Goal: Communication & Community: Ask a question

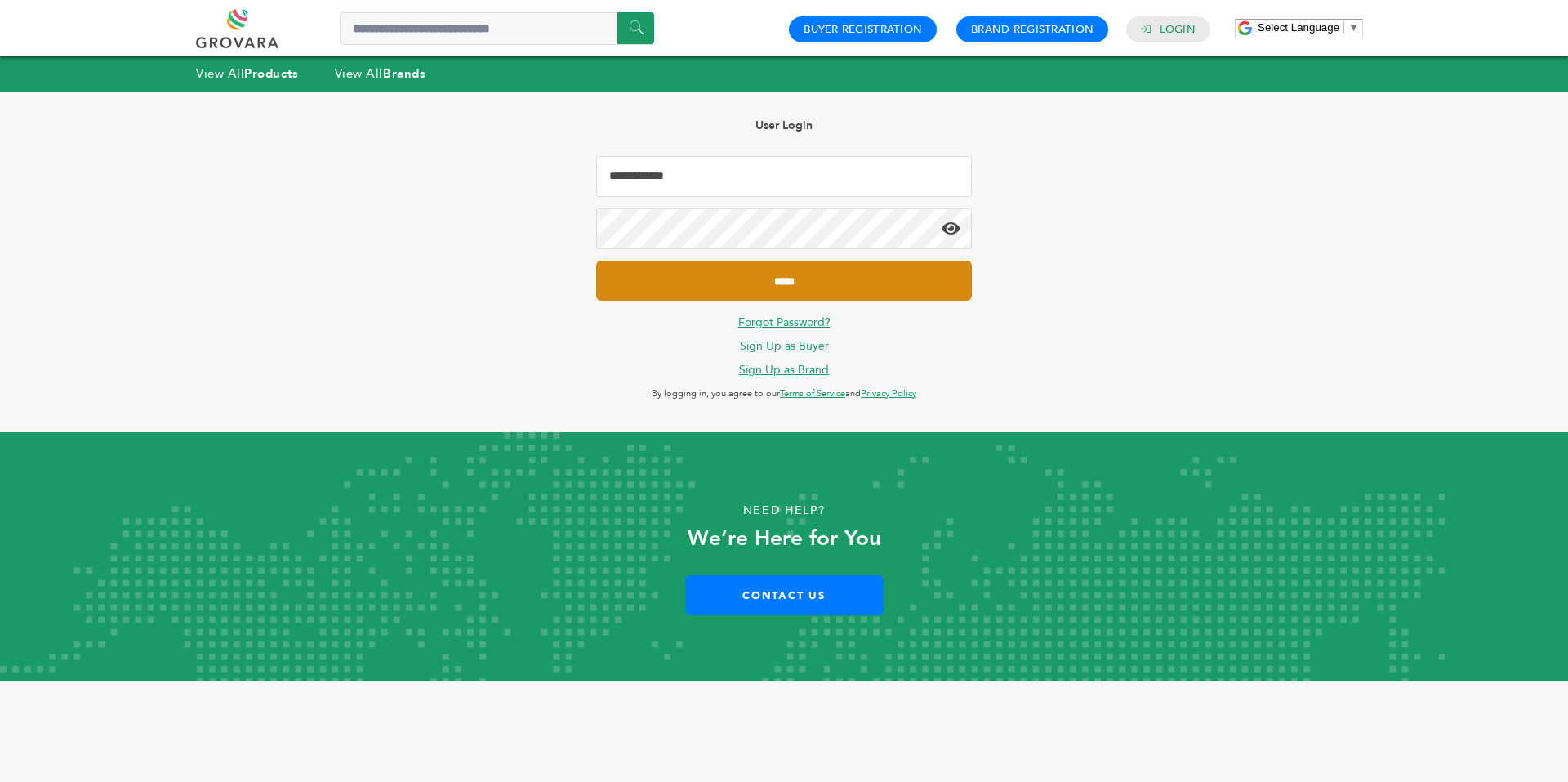
type input "**********"
click at [693, 284] on input "*****" at bounding box center [784, 280] width 376 height 40
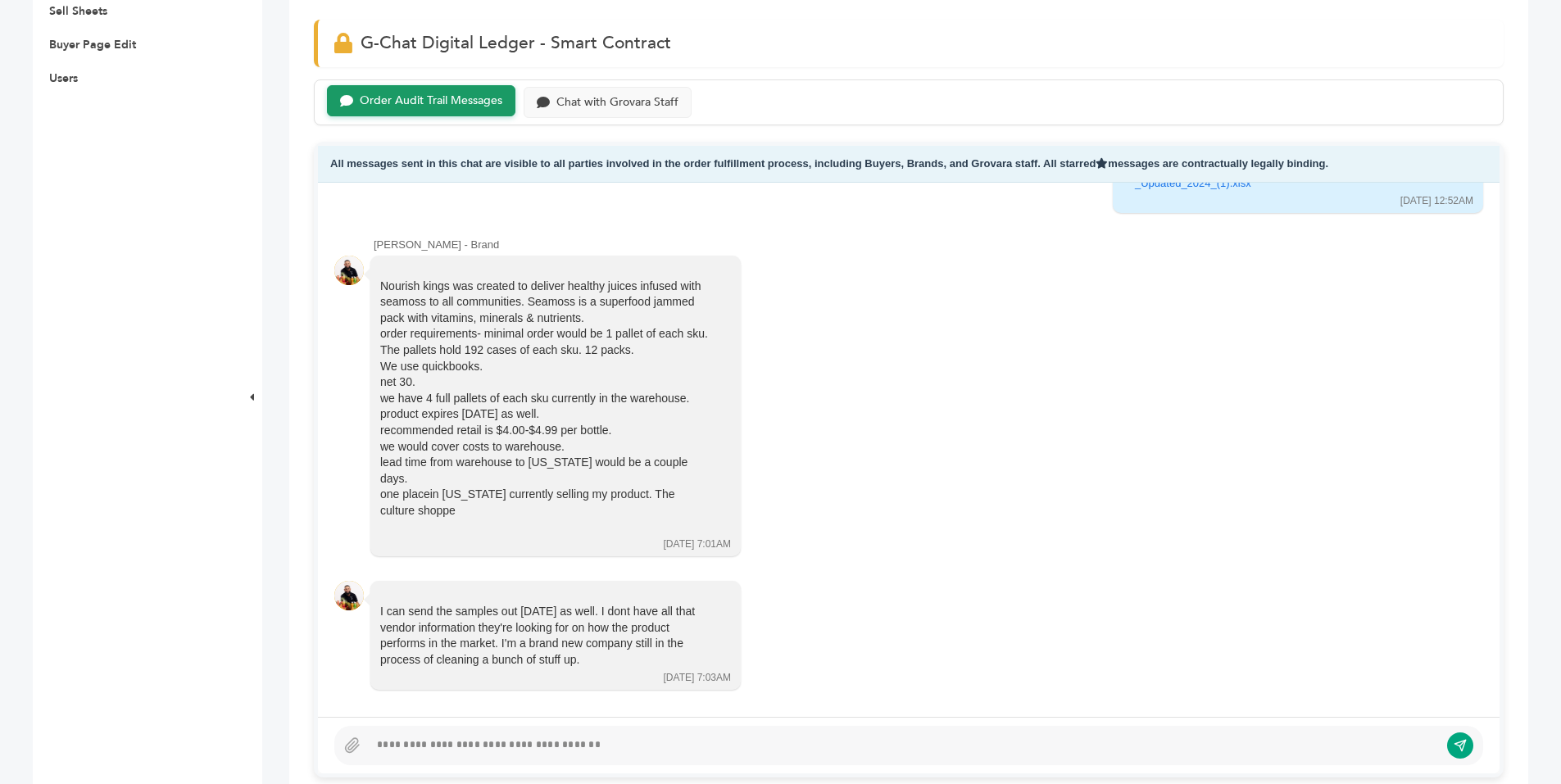
scroll to position [717, 0]
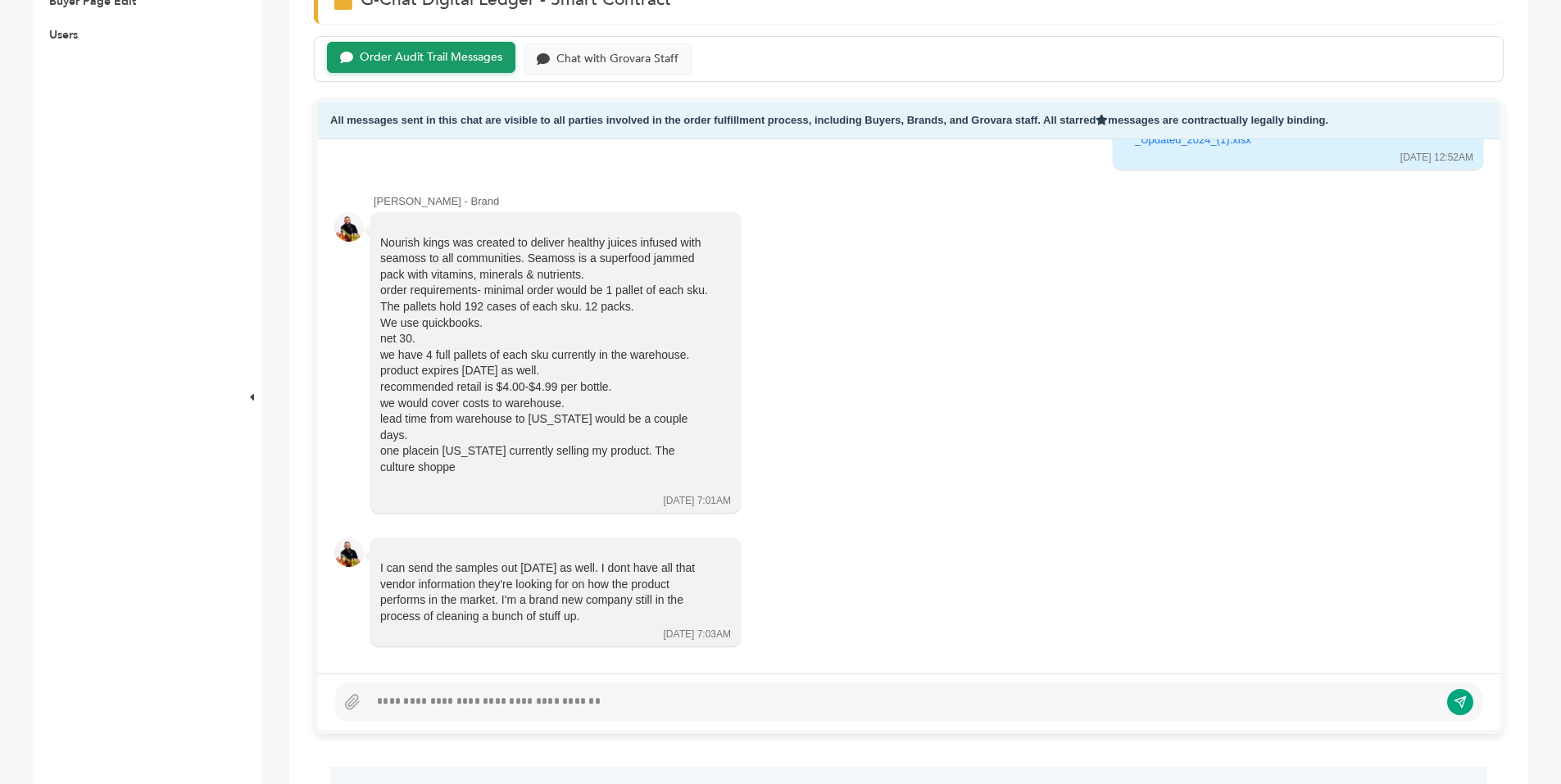
click at [462, 694] on div at bounding box center [904, 702] width 1070 height 19
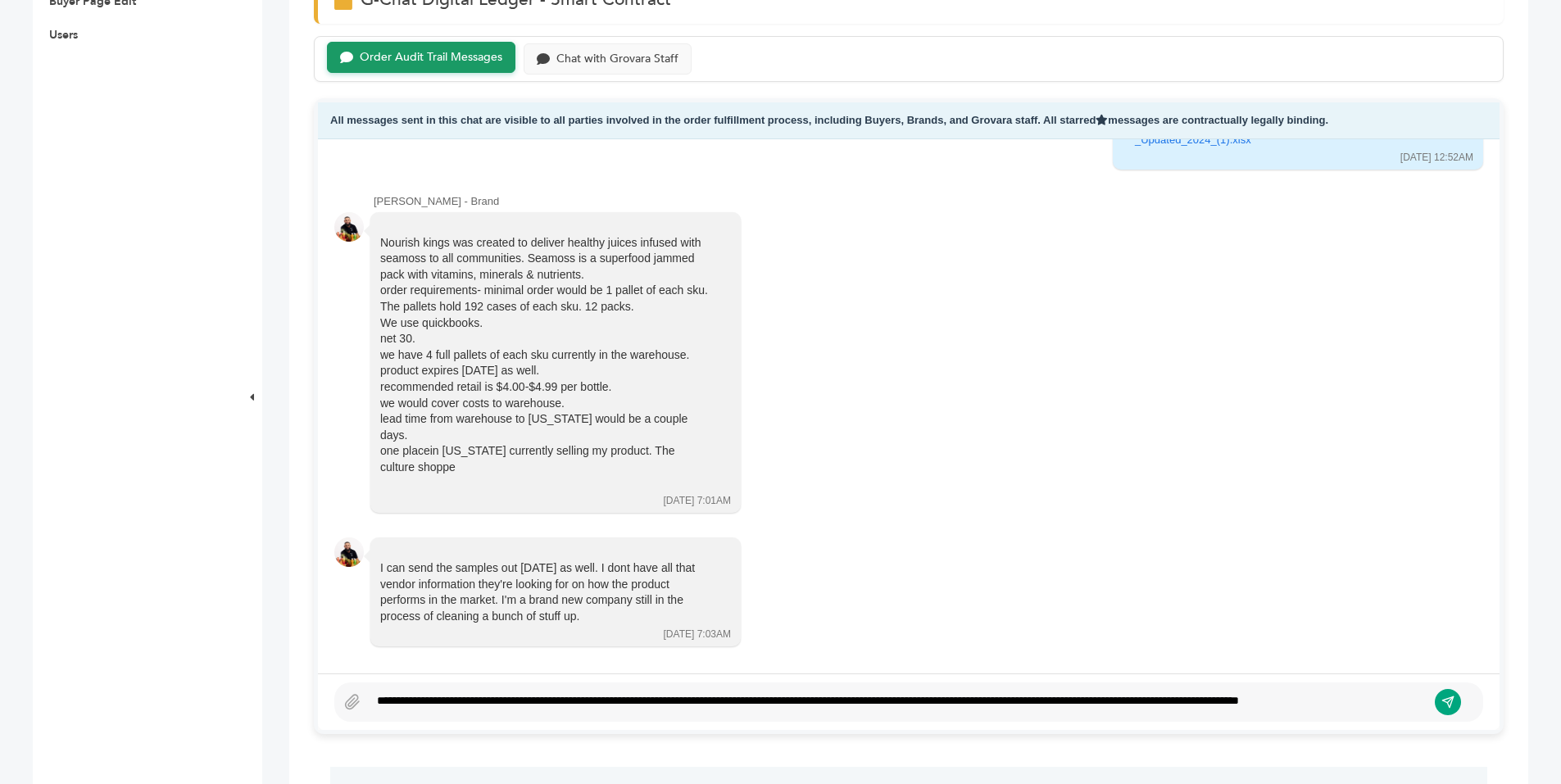
scroll to position [705, 0]
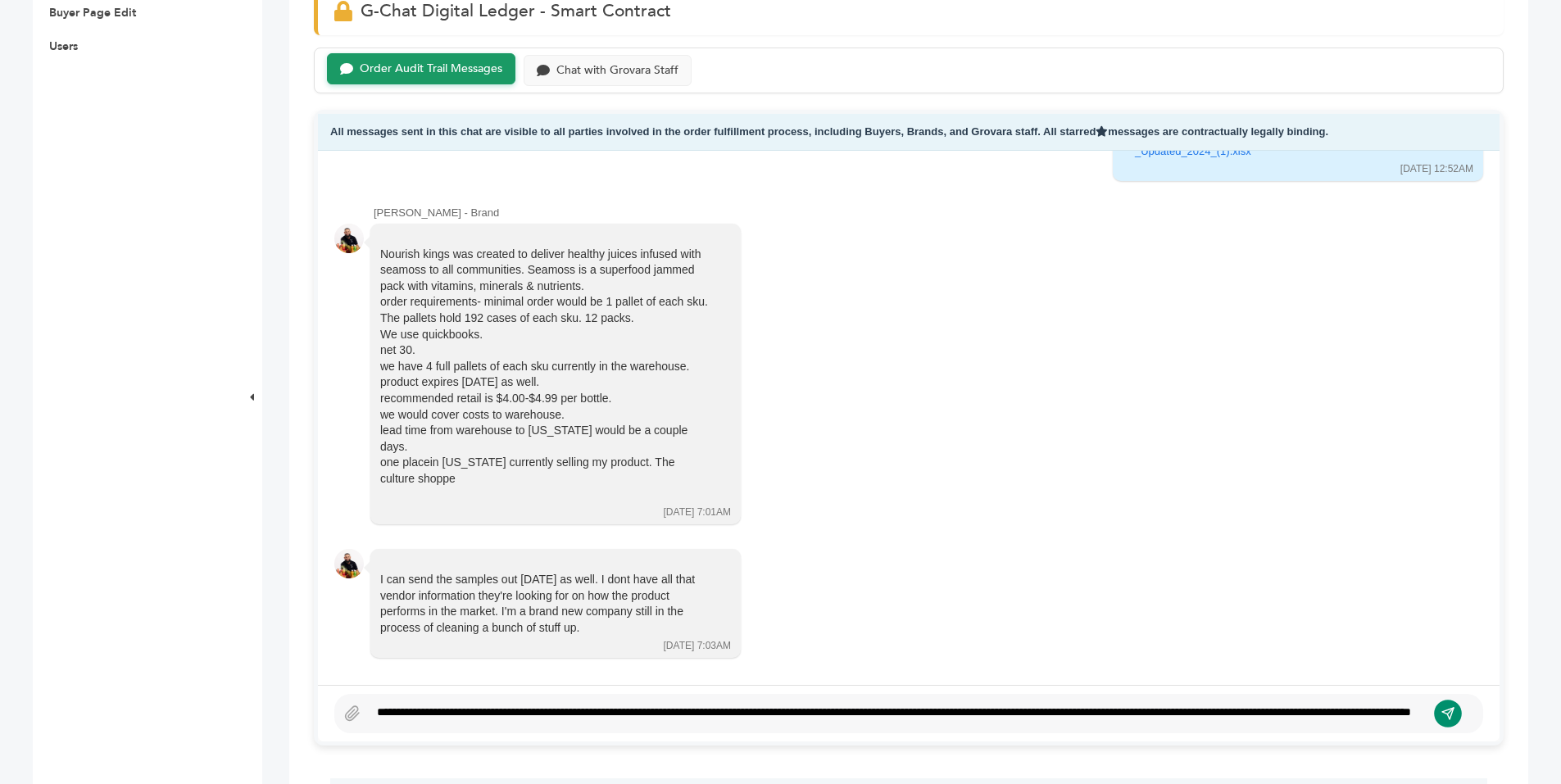
click at [1447, 710] on icon "submit" at bounding box center [1448, 713] width 12 height 12
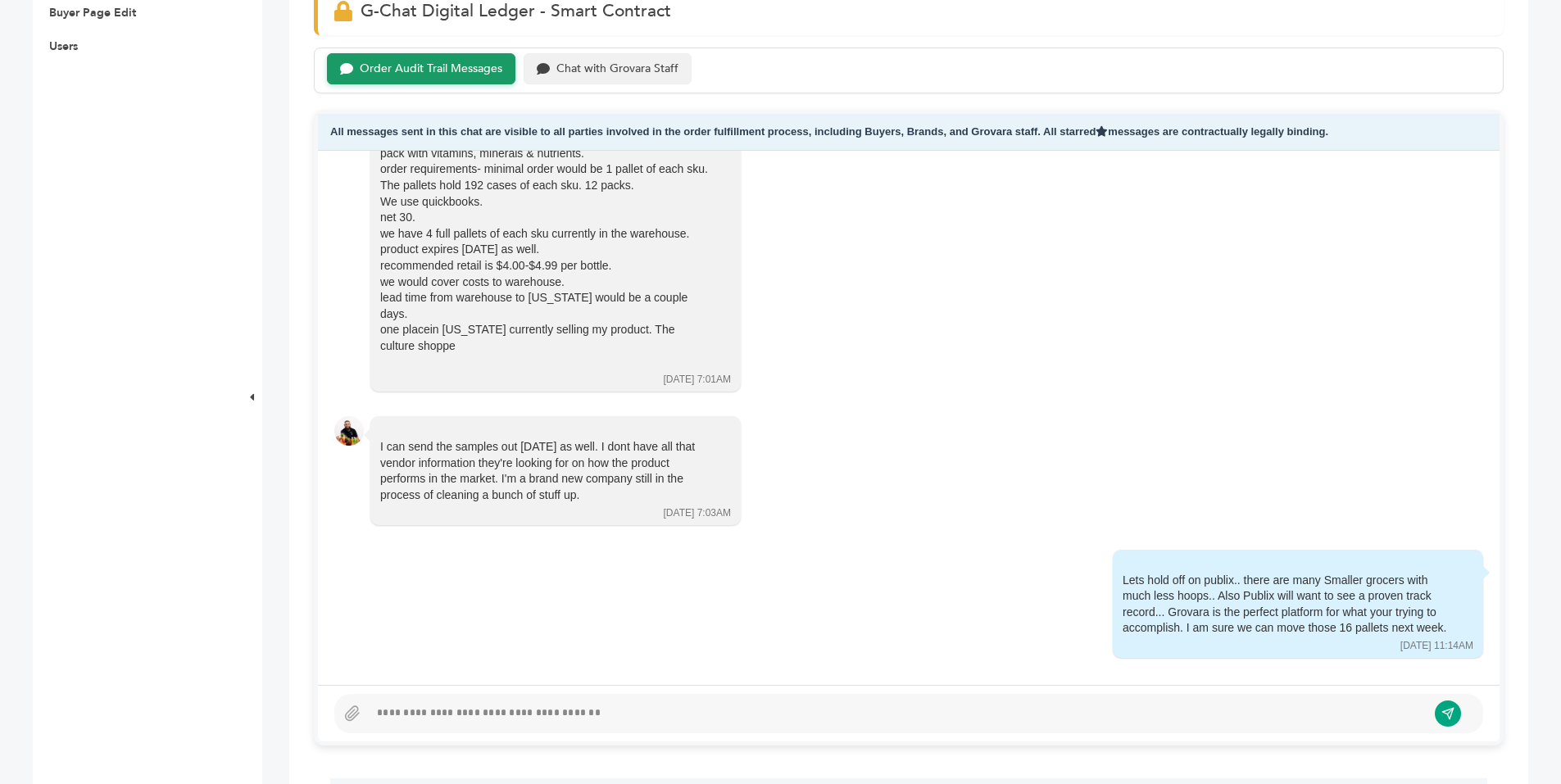
click at [616, 69] on div "Chat with Grovara Staff" at bounding box center [617, 69] width 122 height 14
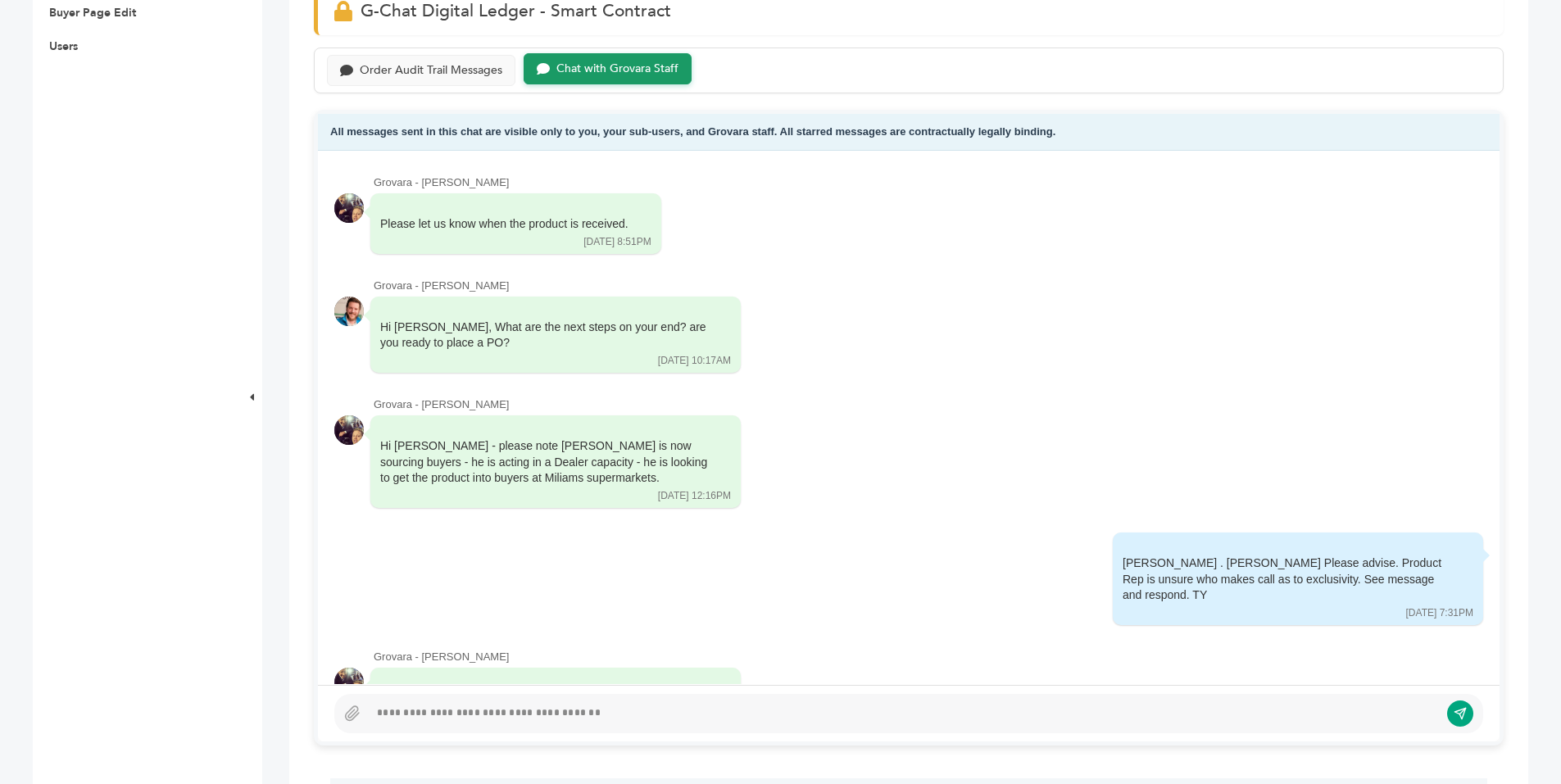
click at [504, 707] on div at bounding box center [904, 713] width 1070 height 19
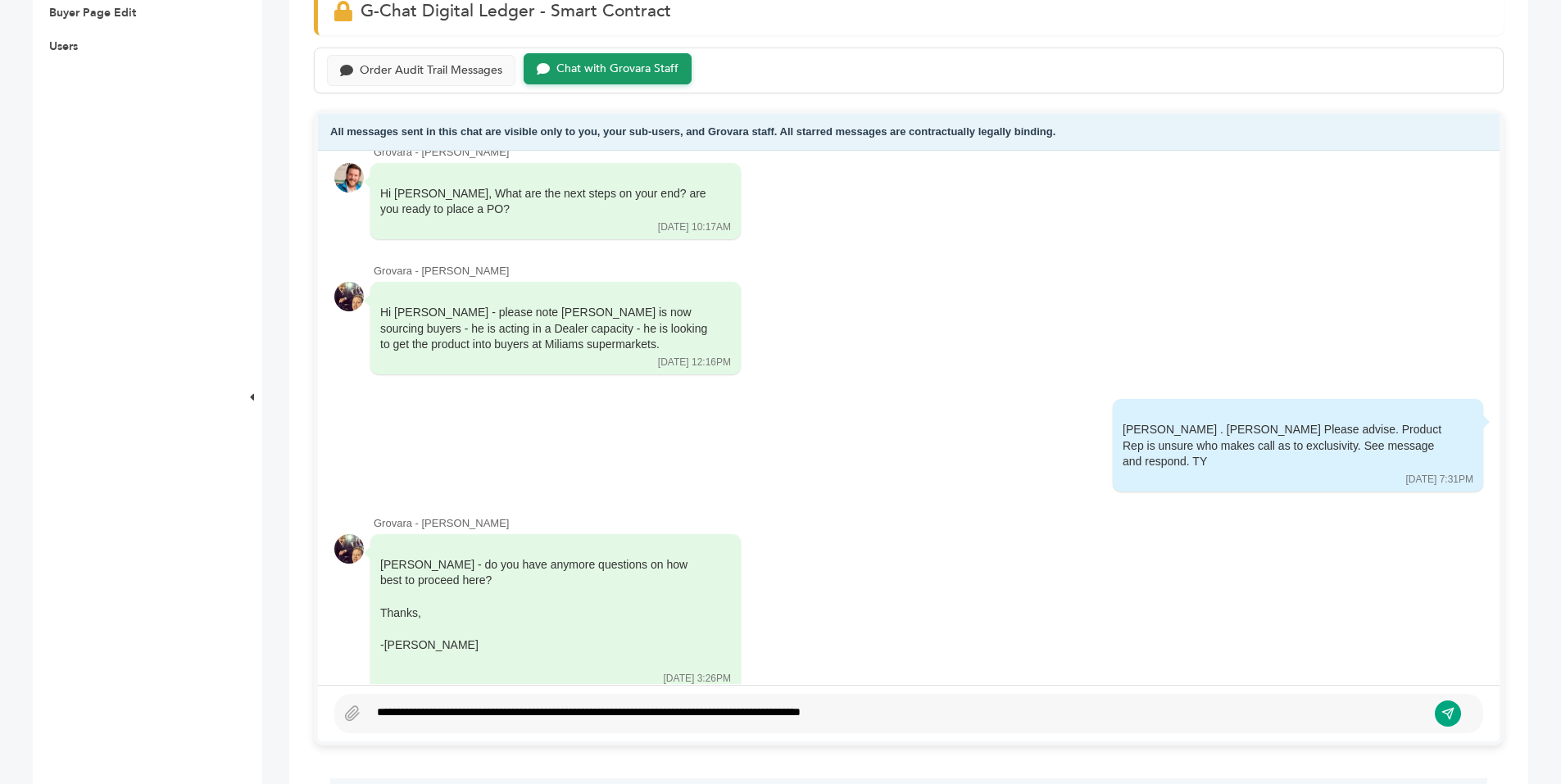
scroll to position [150, 0]
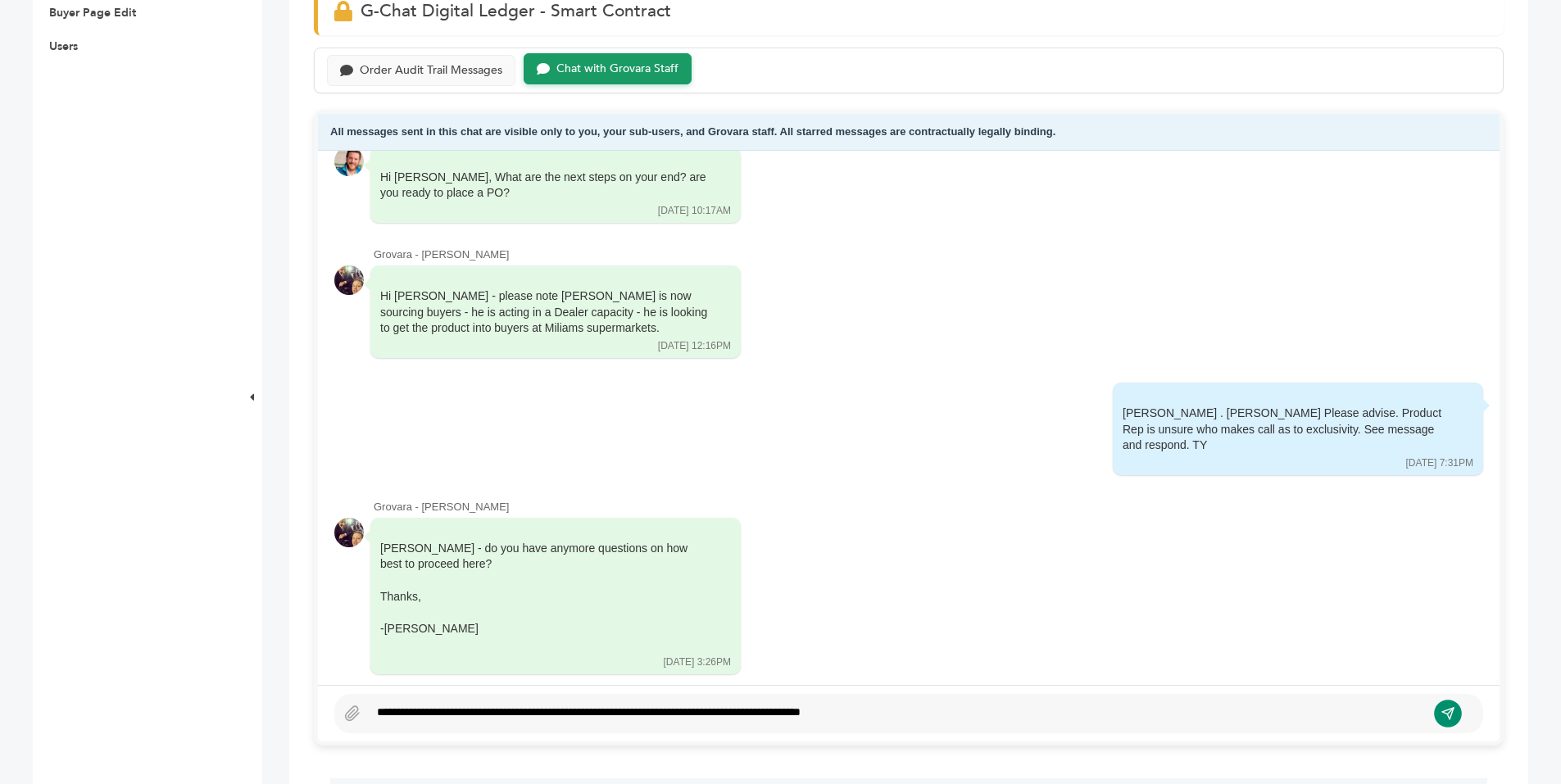
click at [1446, 720] on icon "submit" at bounding box center [1449, 713] width 14 height 14
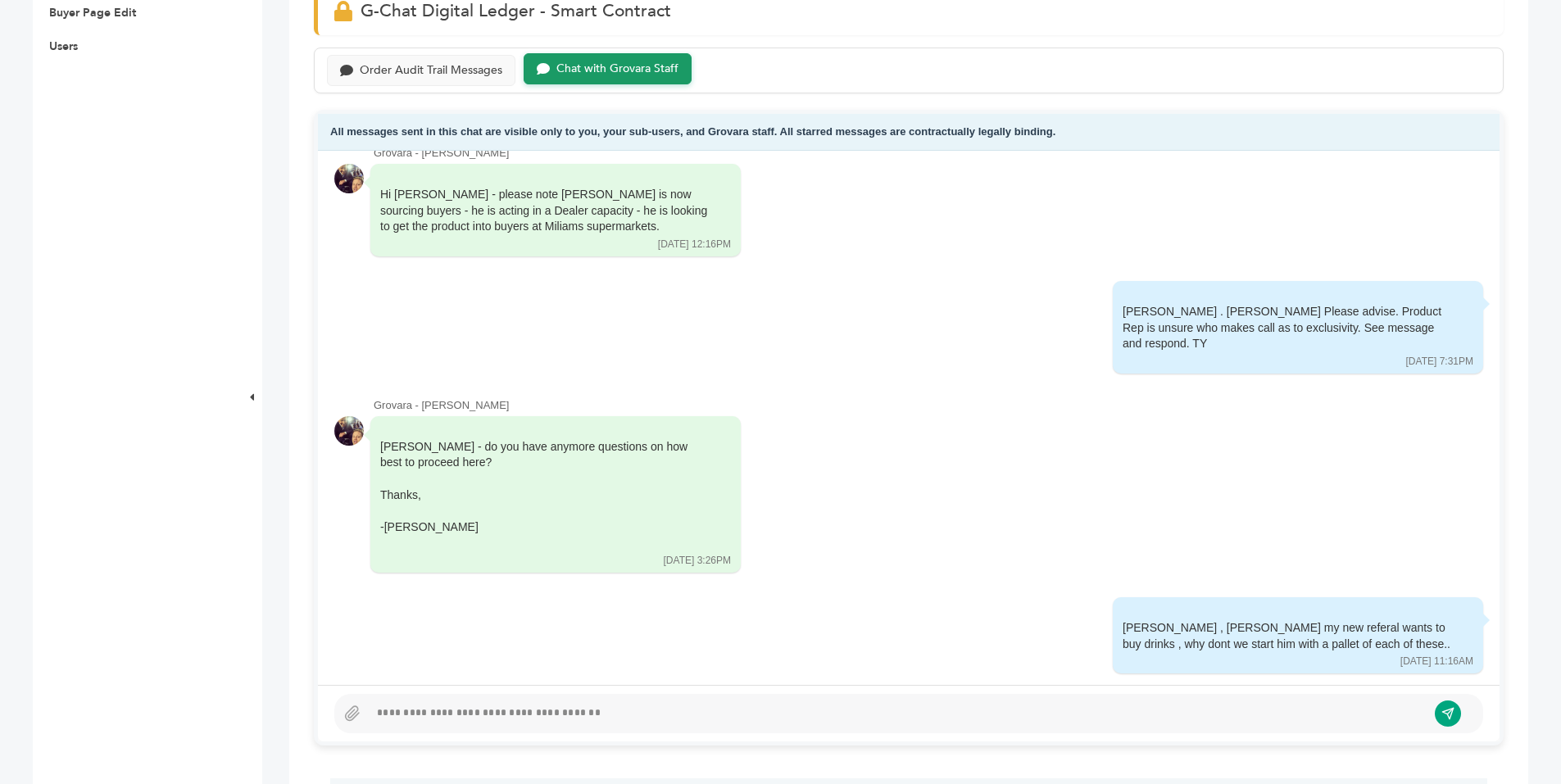
click at [463, 707] on div at bounding box center [898, 713] width 1058 height 19
click at [1444, 713] on icon "submit" at bounding box center [1449, 713] width 14 height 14
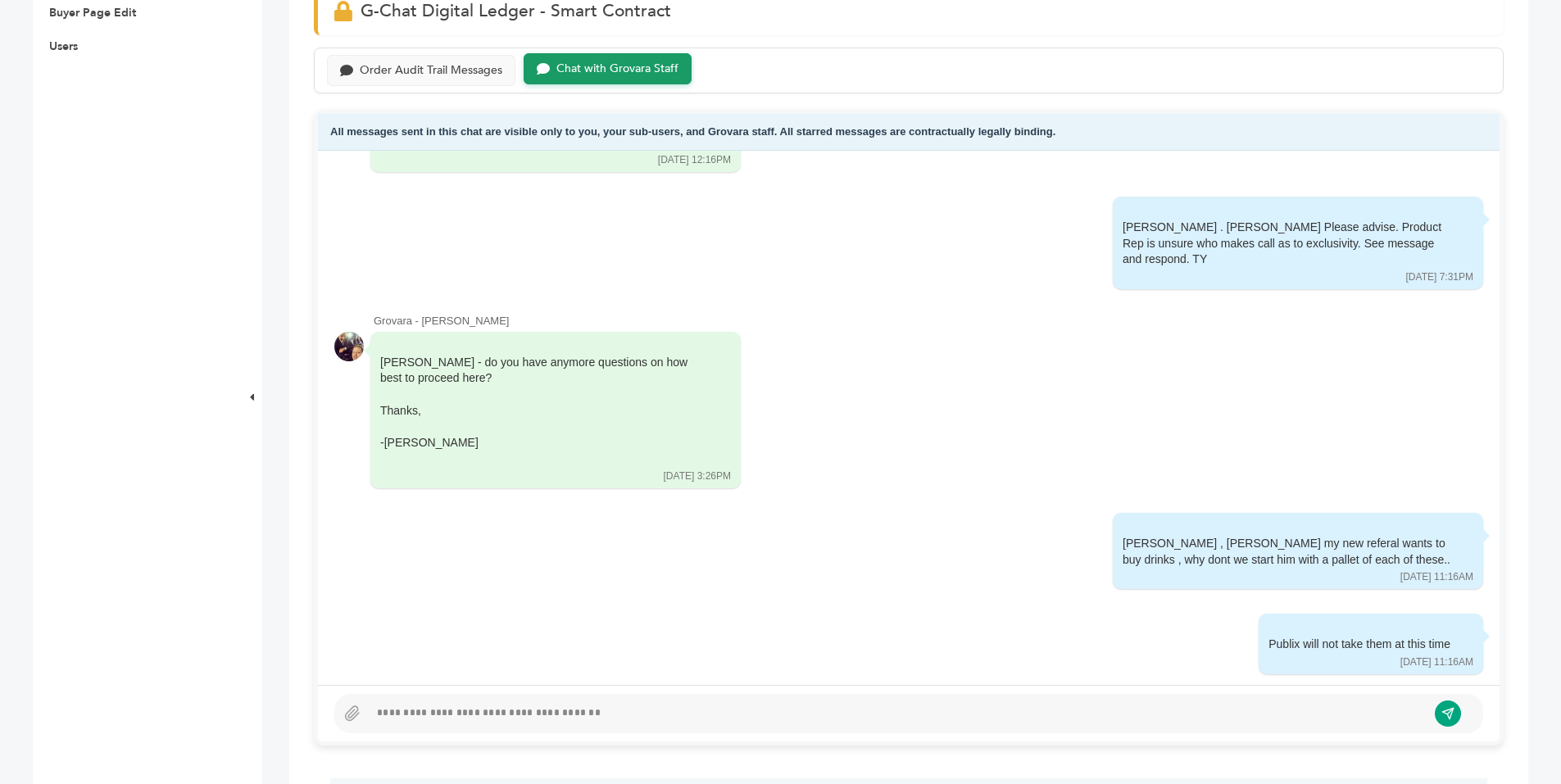
click at [514, 717] on div at bounding box center [898, 713] width 1058 height 19
click at [379, 712] on div "**********" at bounding box center [898, 713] width 1058 height 19
click at [839, 711] on div "**********" at bounding box center [898, 713] width 1058 height 19
click at [689, 711] on div "**********" at bounding box center [898, 713] width 1058 height 19
click at [904, 711] on div "**********" at bounding box center [898, 713] width 1058 height 19
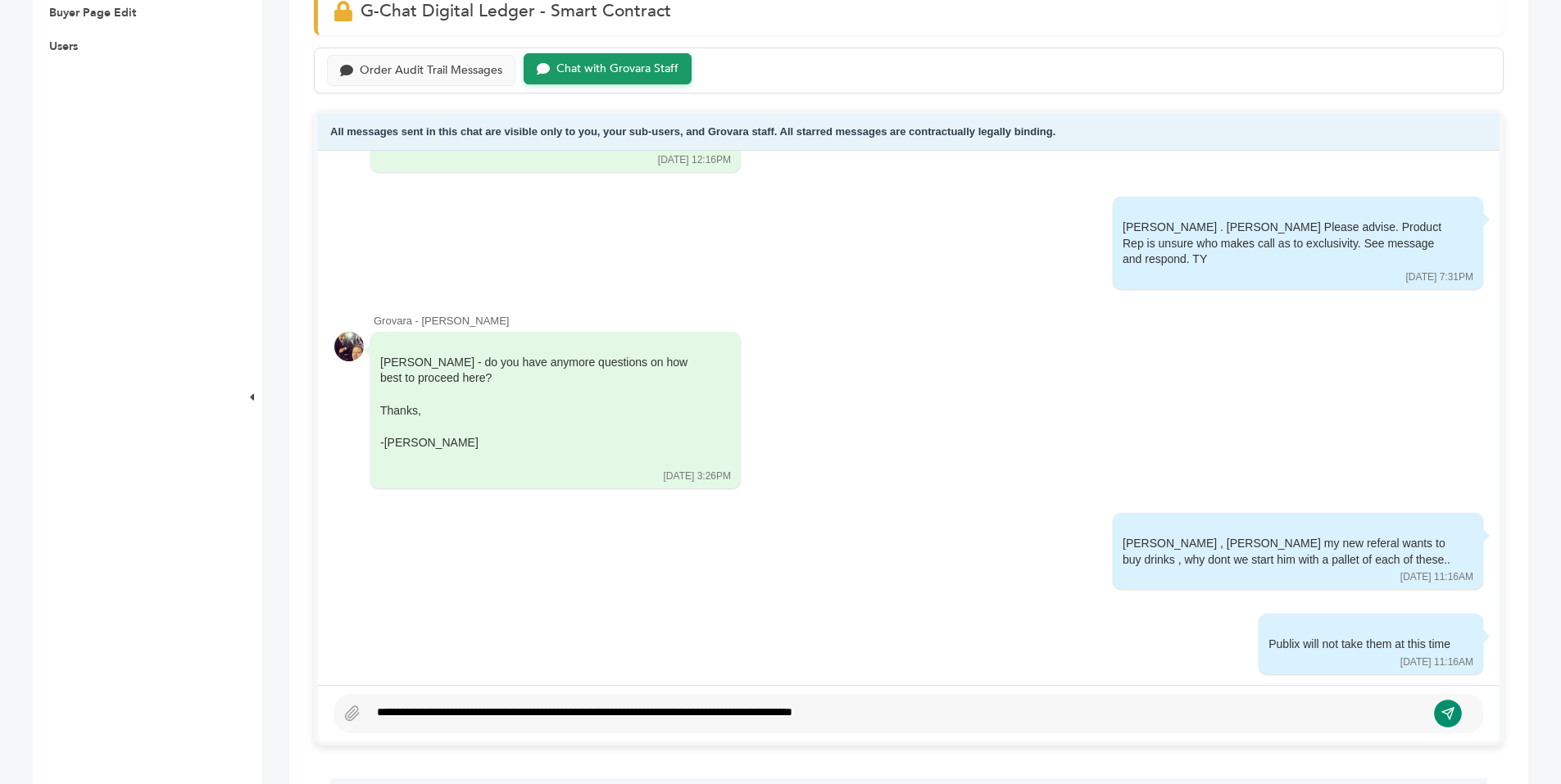
click at [1456, 708] on button "submit" at bounding box center [1448, 712] width 27 height 27
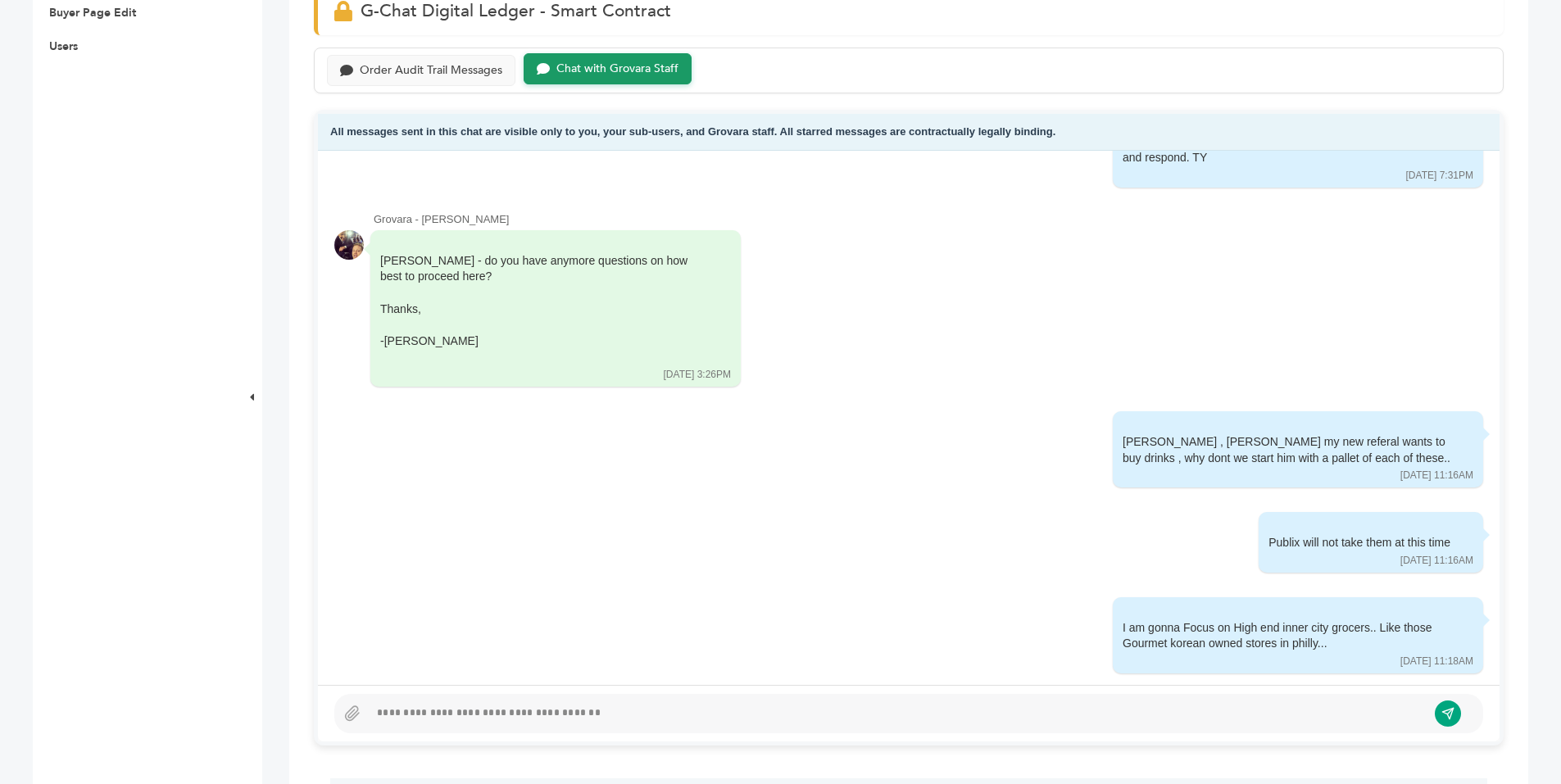
click at [543, 706] on div at bounding box center [898, 713] width 1058 height 19
click at [1455, 716] on icon "submit" at bounding box center [1449, 713] width 14 height 14
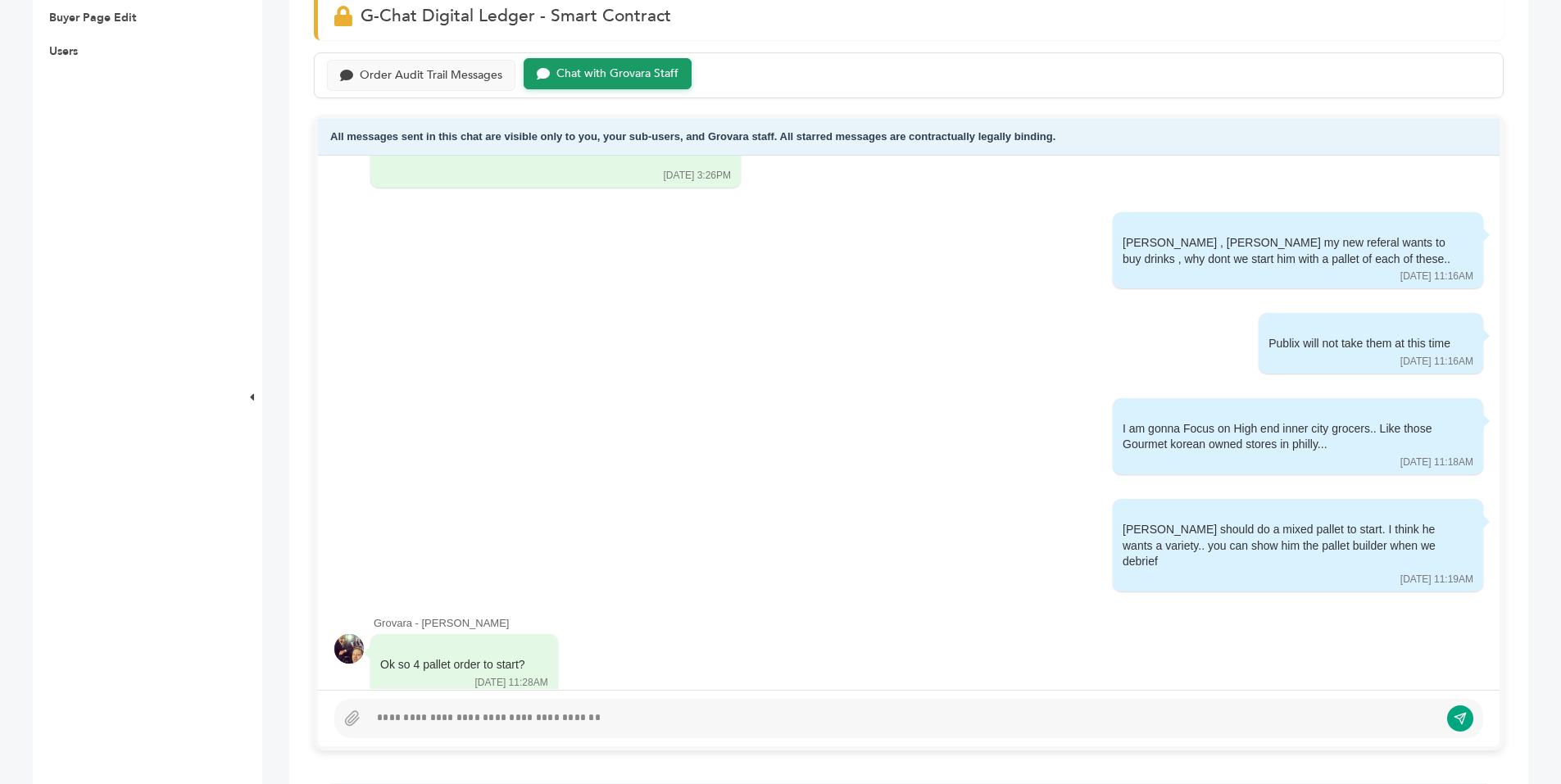
scroll to position [741, 0]
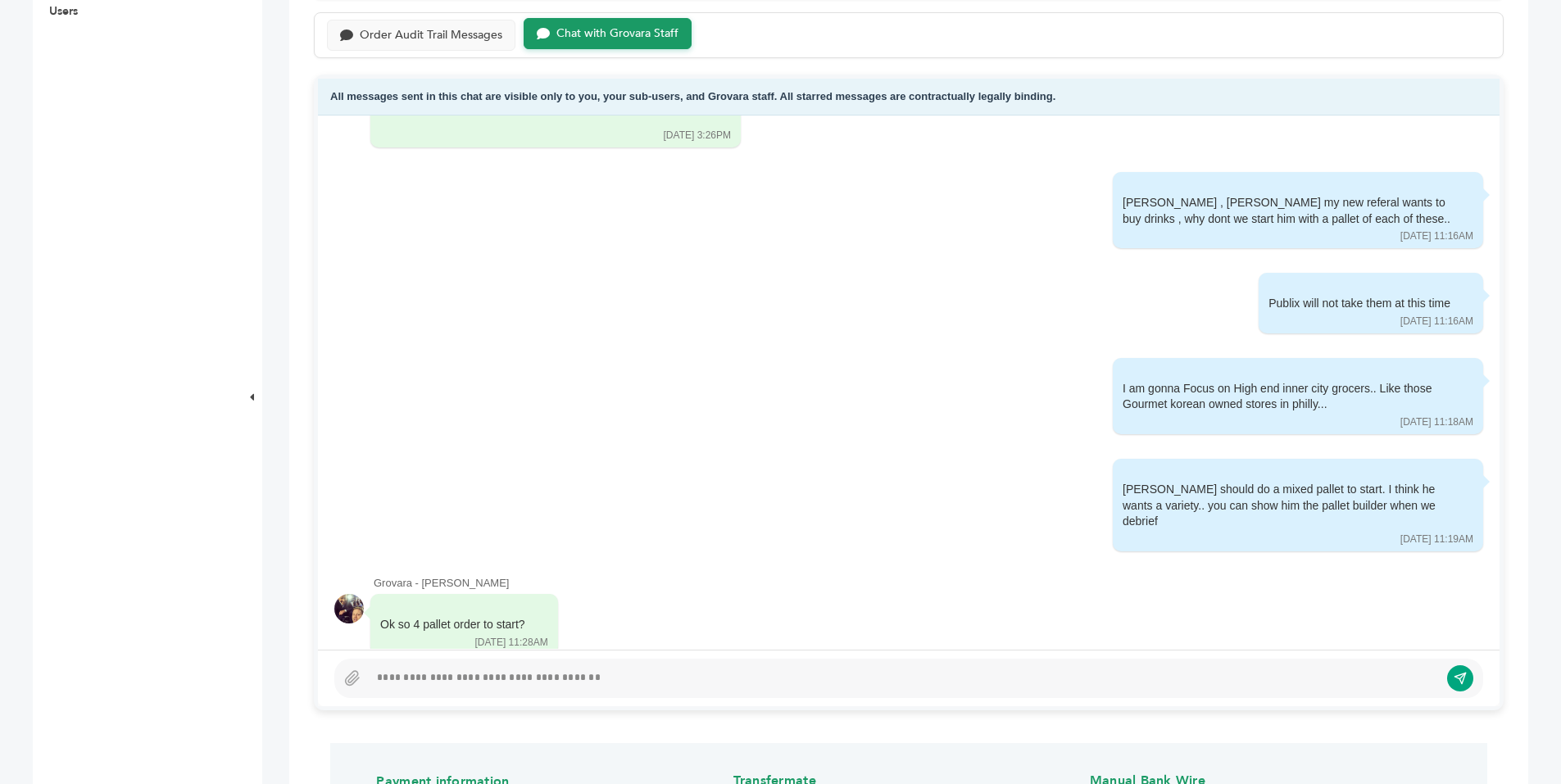
click at [451, 677] on div at bounding box center [904, 678] width 1070 height 19
click at [1441, 680] on icon "submit" at bounding box center [1449, 678] width 14 height 14
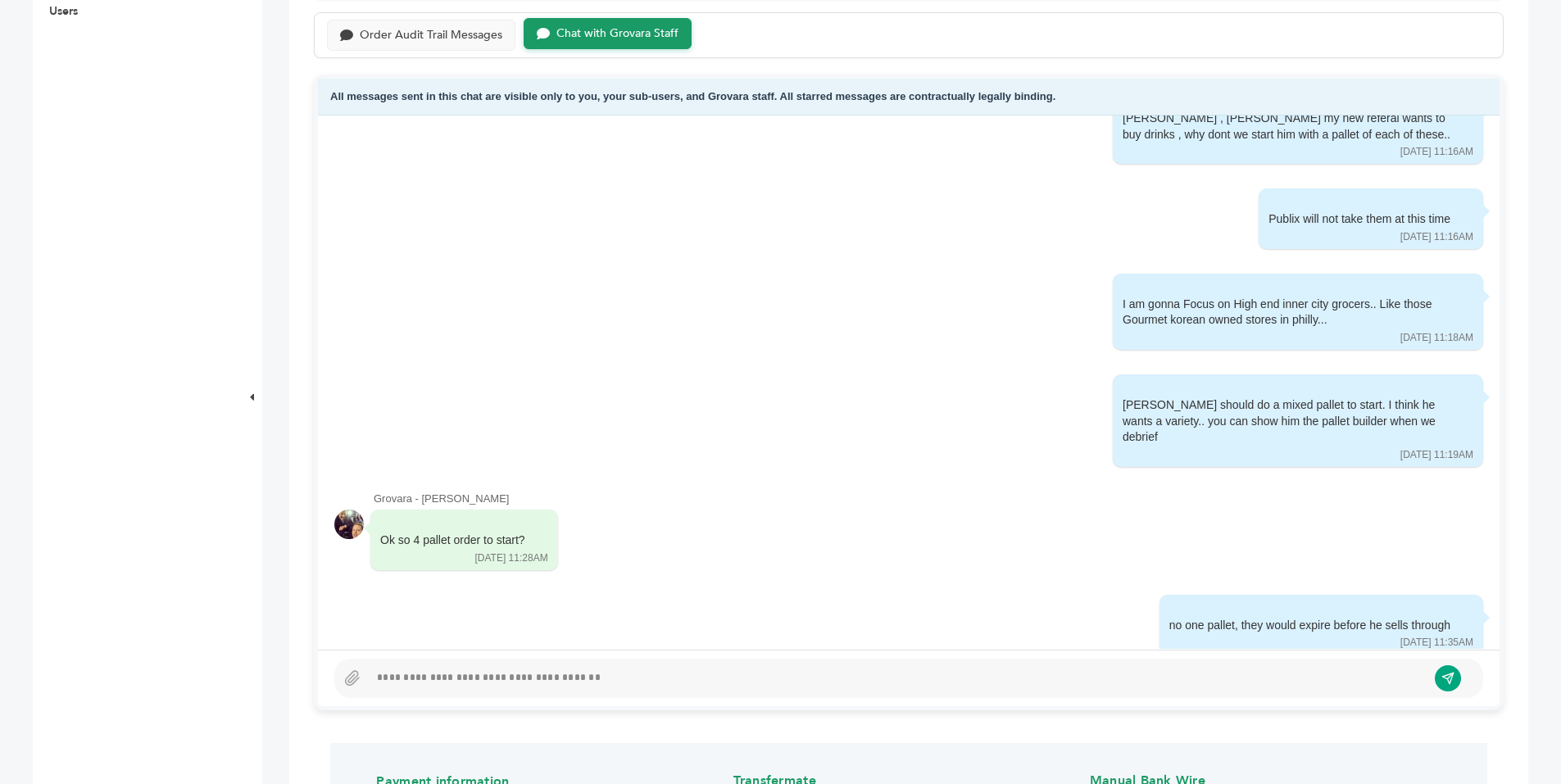
click at [411, 677] on div at bounding box center [898, 678] width 1058 height 19
click at [1445, 680] on icon "submit" at bounding box center [1449, 678] width 14 height 14
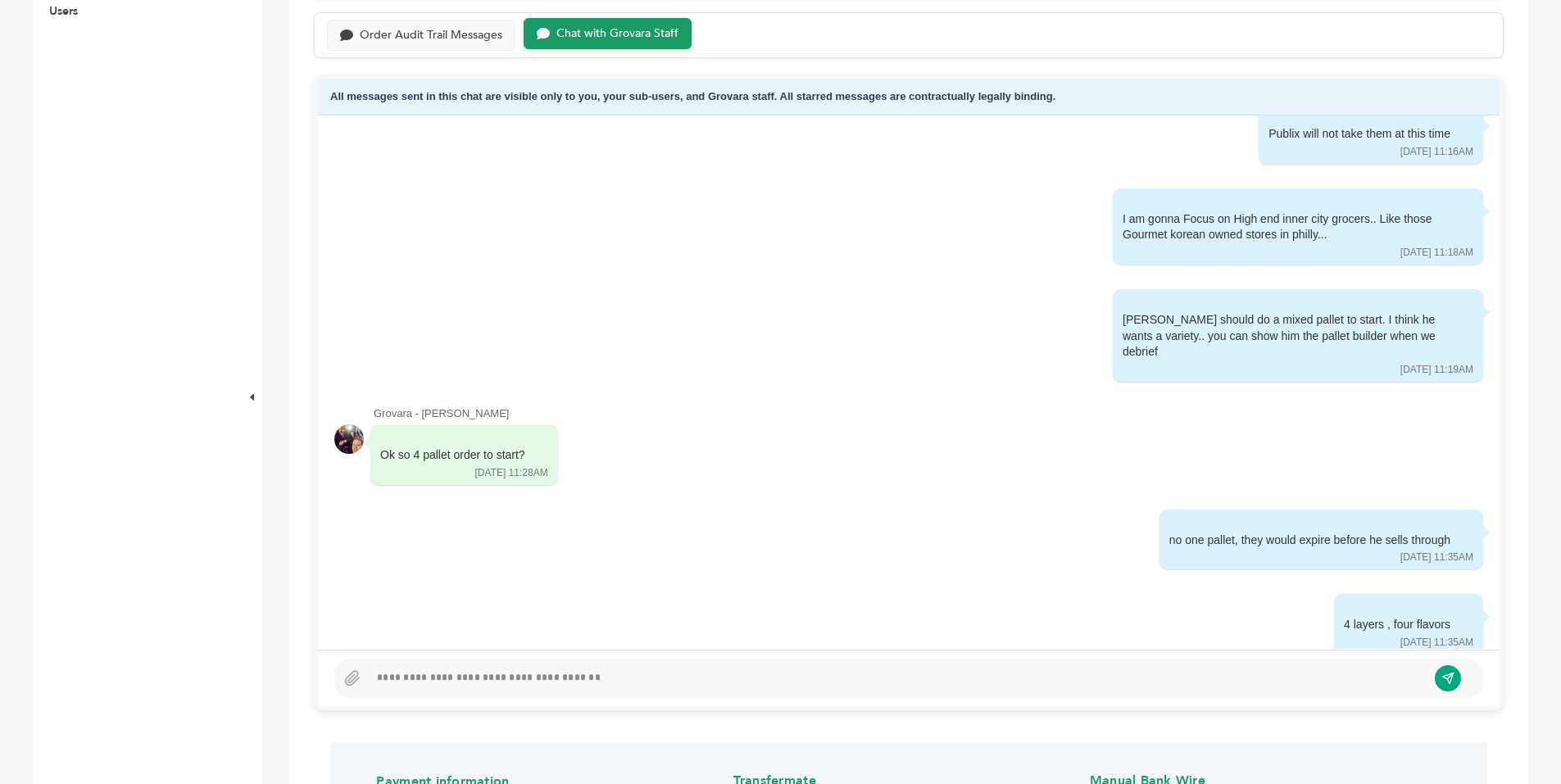
click at [533, 672] on div at bounding box center [898, 678] width 1058 height 19
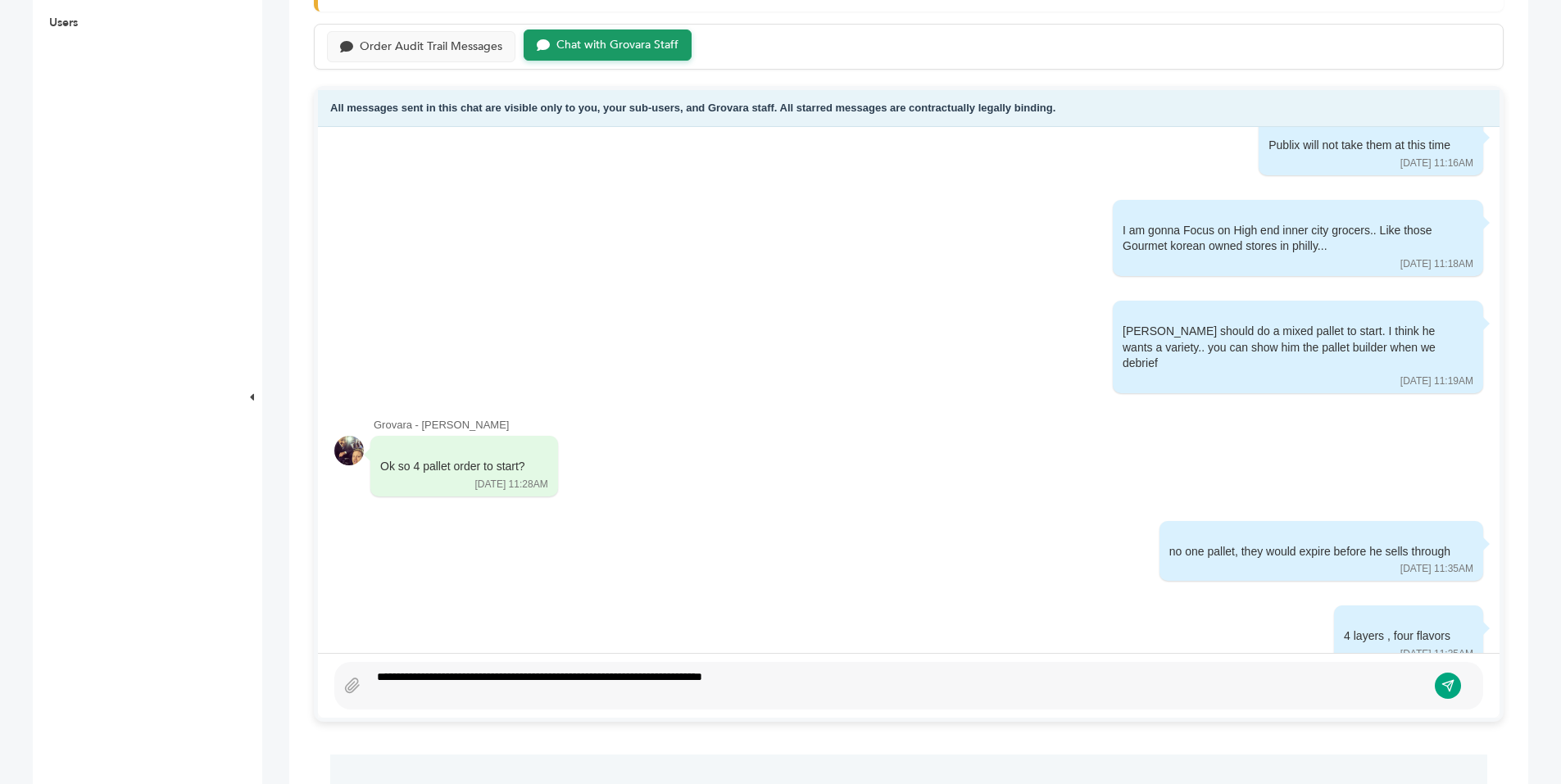
click at [1450, 681] on icon "submit" at bounding box center [1448, 685] width 11 height 11
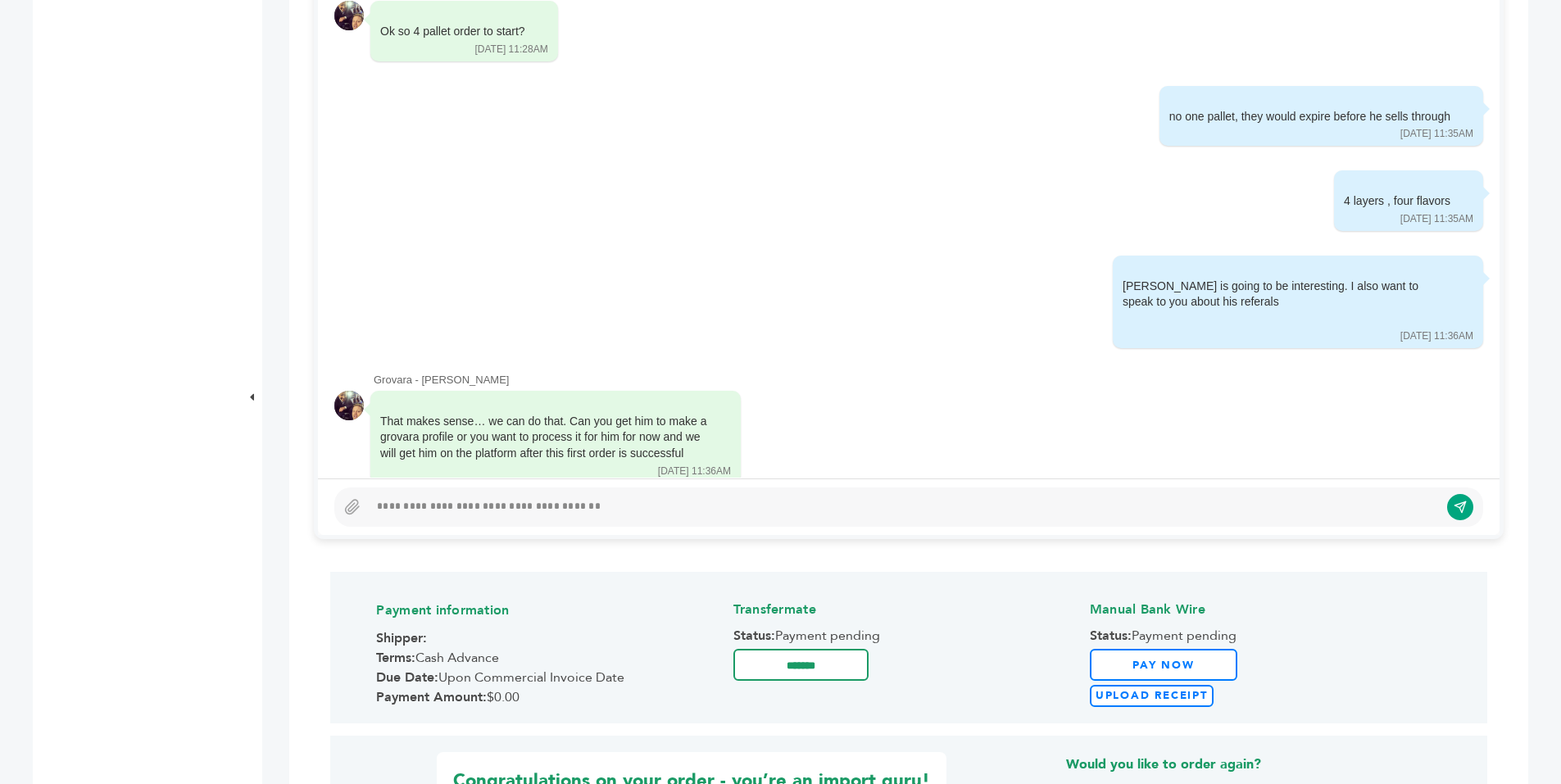
scroll to position [908, 0]
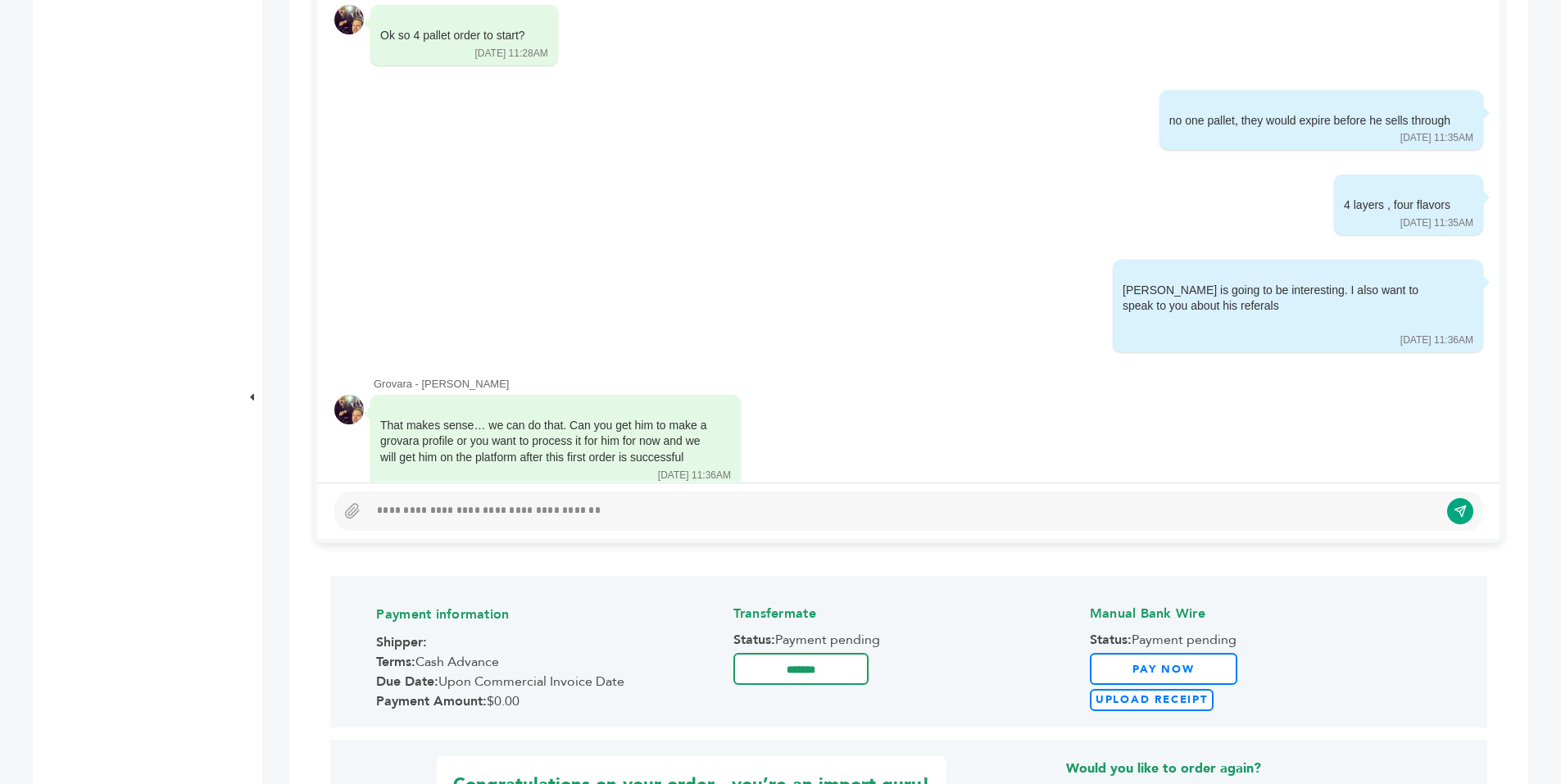
click at [429, 503] on div at bounding box center [904, 511] width 1070 height 19
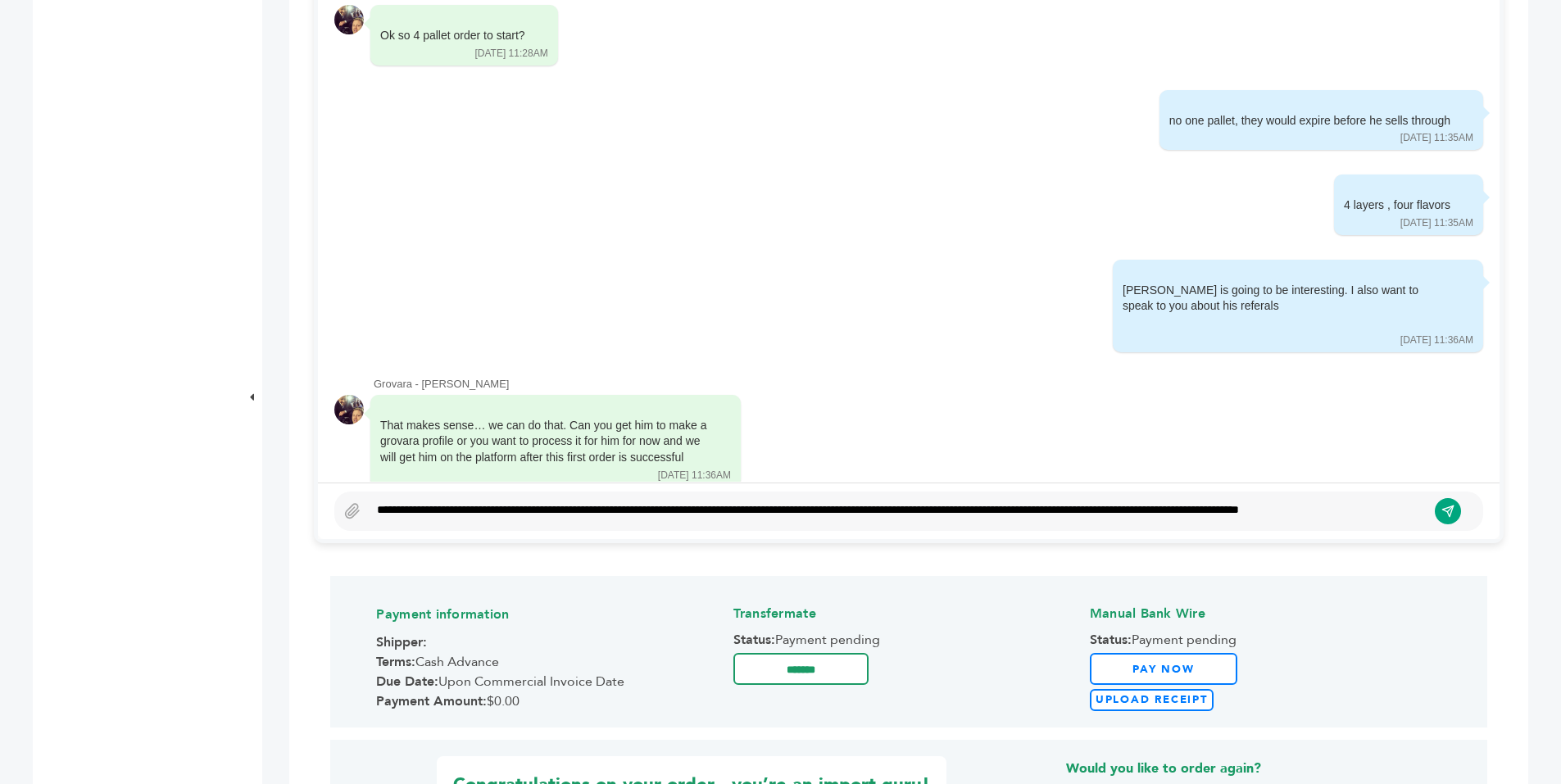
scroll to position [896, 0]
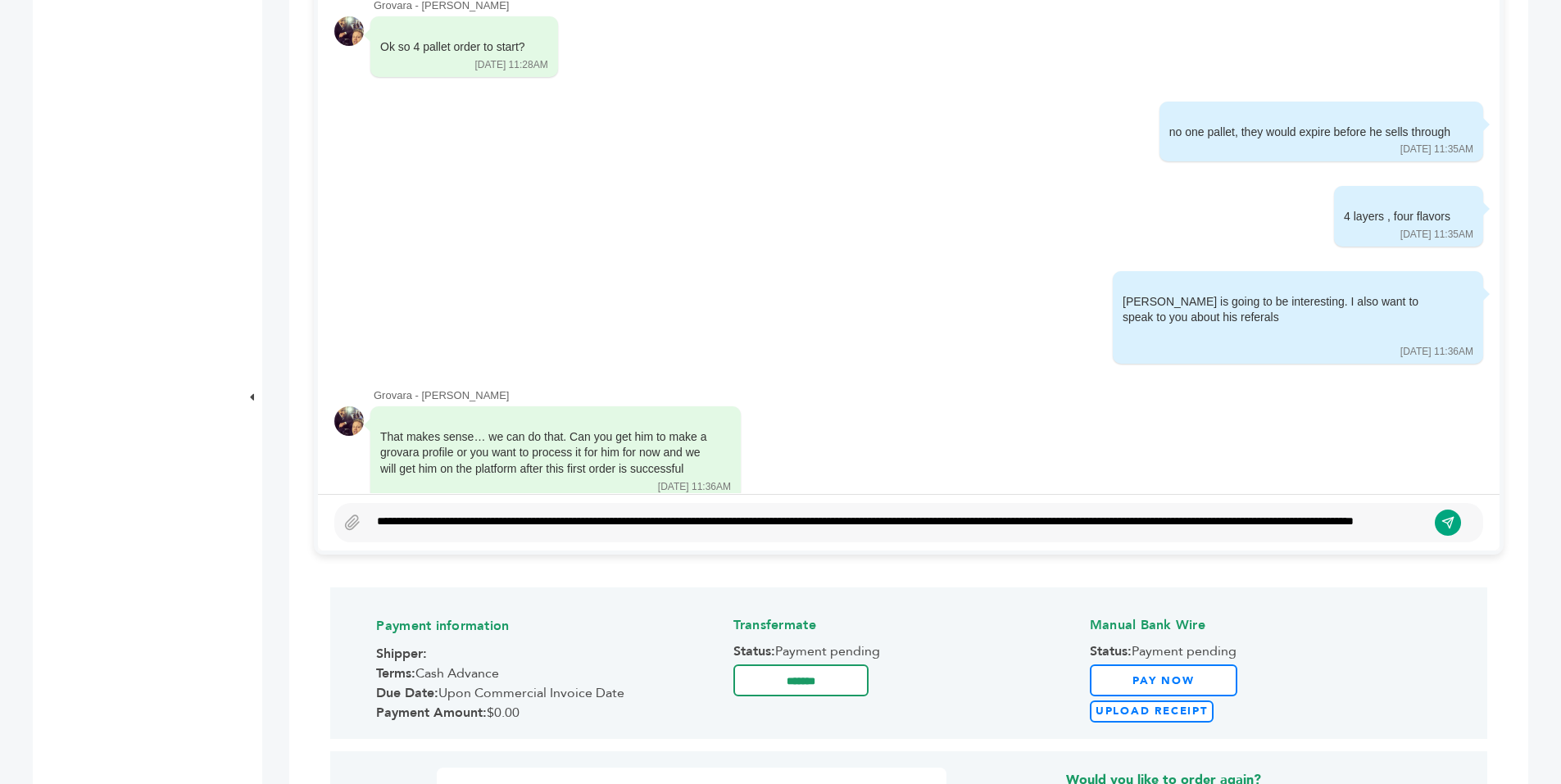
click at [438, 512] on div "**********" at bounding box center [898, 522] width 1058 height 19
click at [545, 523] on div "**********" at bounding box center [898, 522] width 1058 height 19
drag, startPoint x: 669, startPoint y: 511, endPoint x: 570, endPoint y: 511, distance: 99.0
click at [570, 512] on div "**********" at bounding box center [898, 522] width 1058 height 19
click at [709, 512] on div "**********" at bounding box center [898, 522] width 1058 height 19
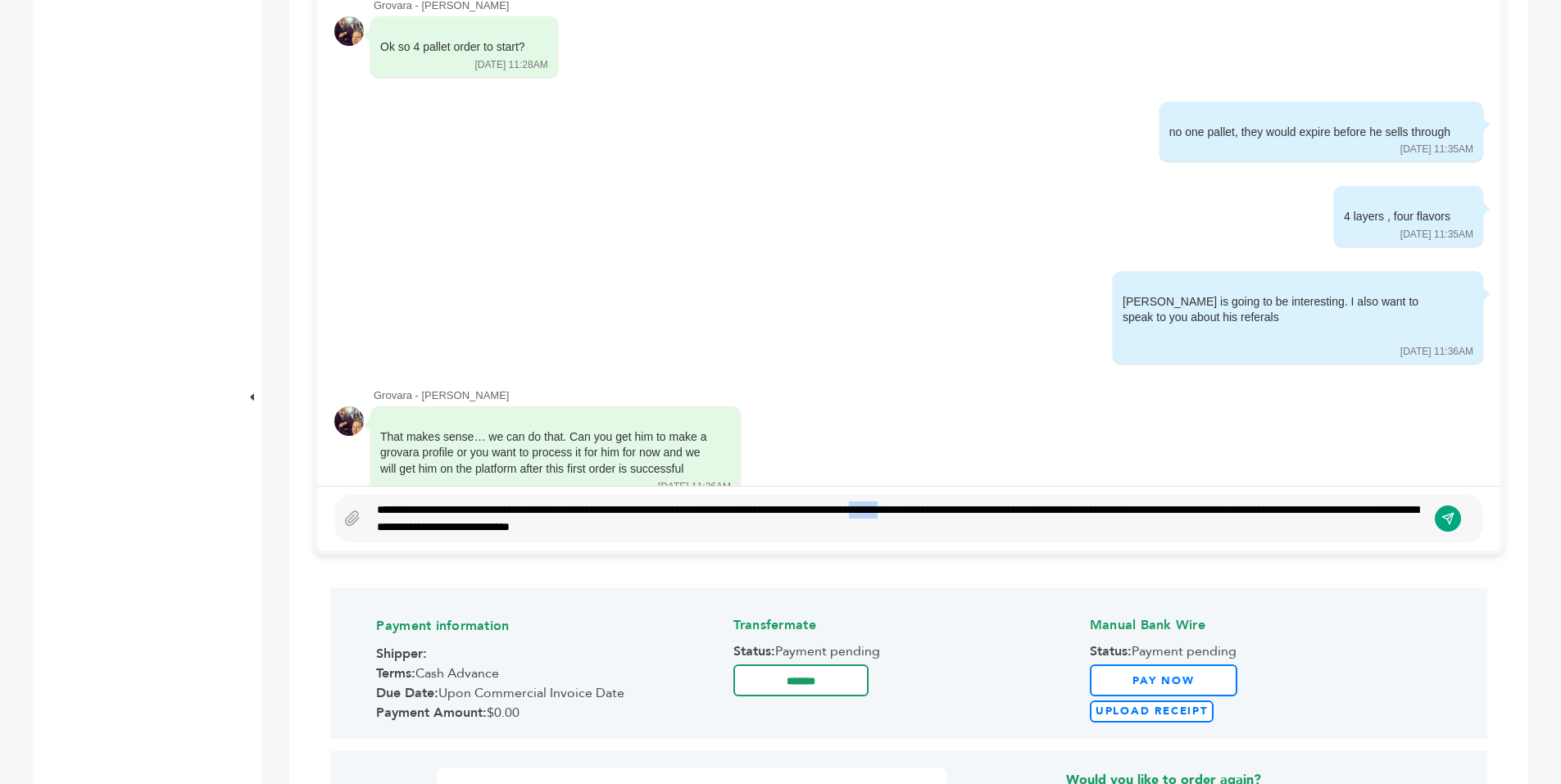
drag, startPoint x: 976, startPoint y: 511, endPoint x: 946, endPoint y: 511, distance: 30.0
click at [946, 511] on div "**********" at bounding box center [898, 518] width 1058 height 35
click at [1455, 519] on icon "submit" at bounding box center [1448, 519] width 13 height 13
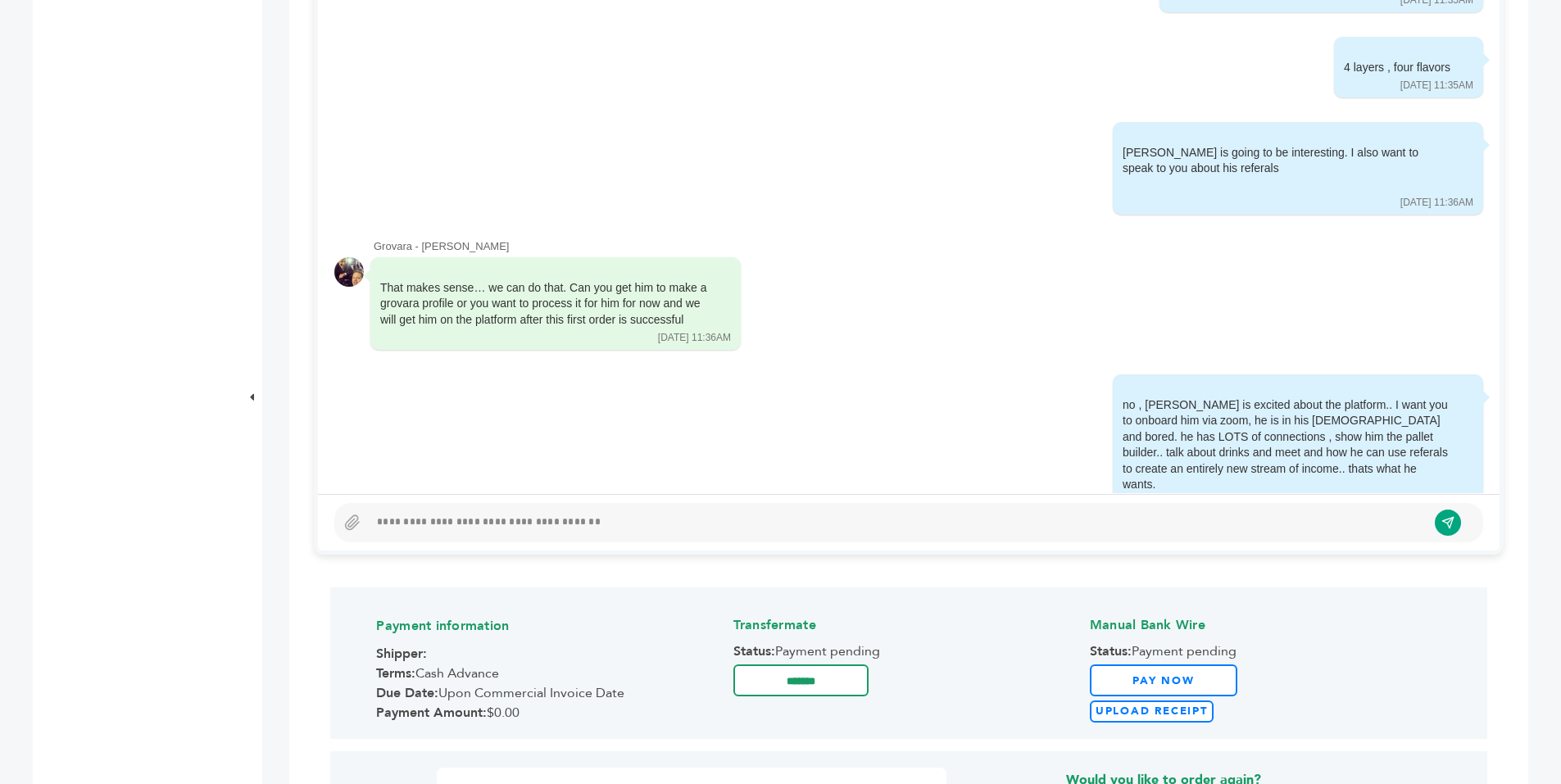
click at [713, 516] on div at bounding box center [898, 522] width 1058 height 19
click at [1445, 521] on icon "submit" at bounding box center [1449, 522] width 14 height 14
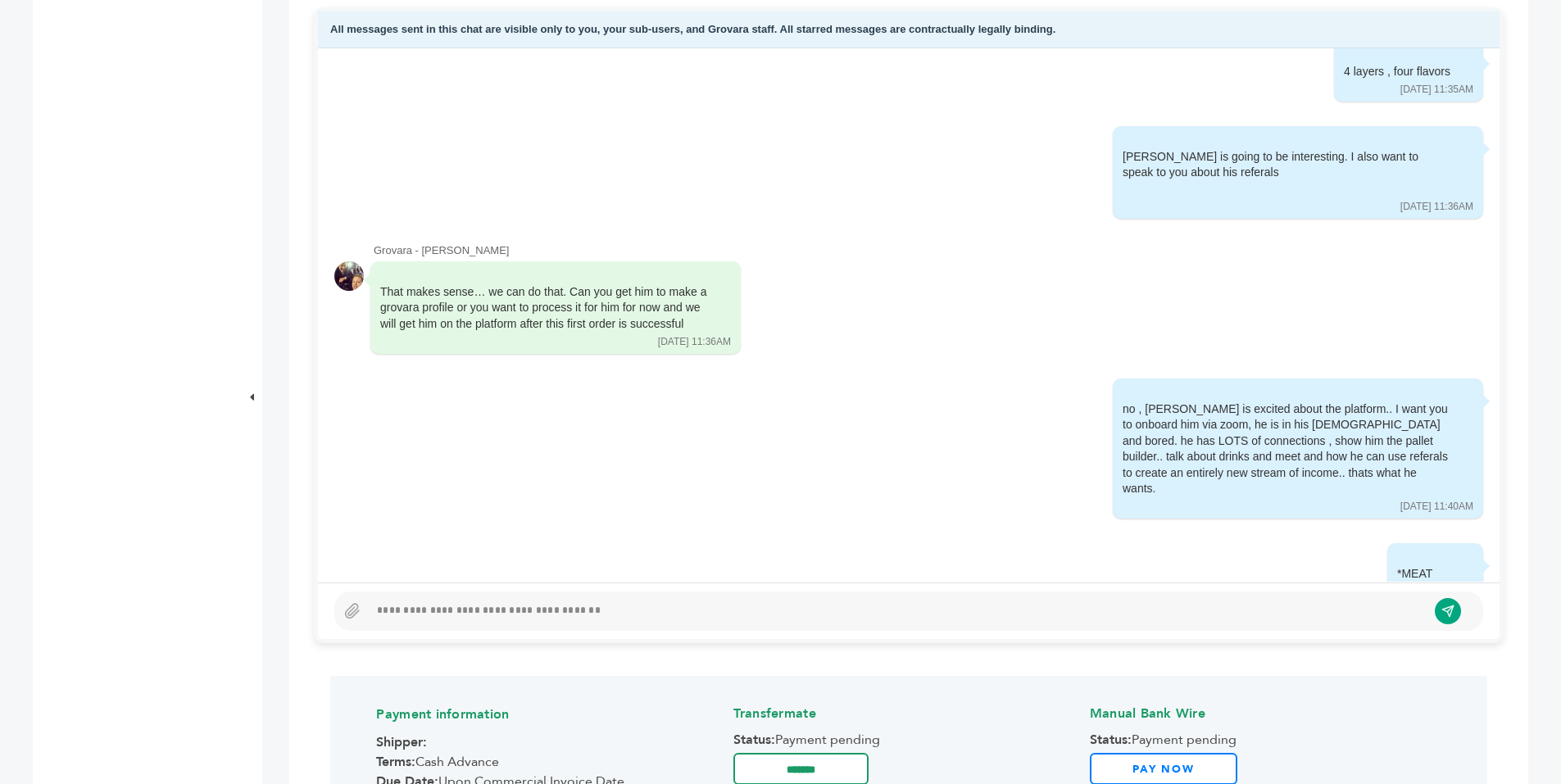
scroll to position [804, 0]
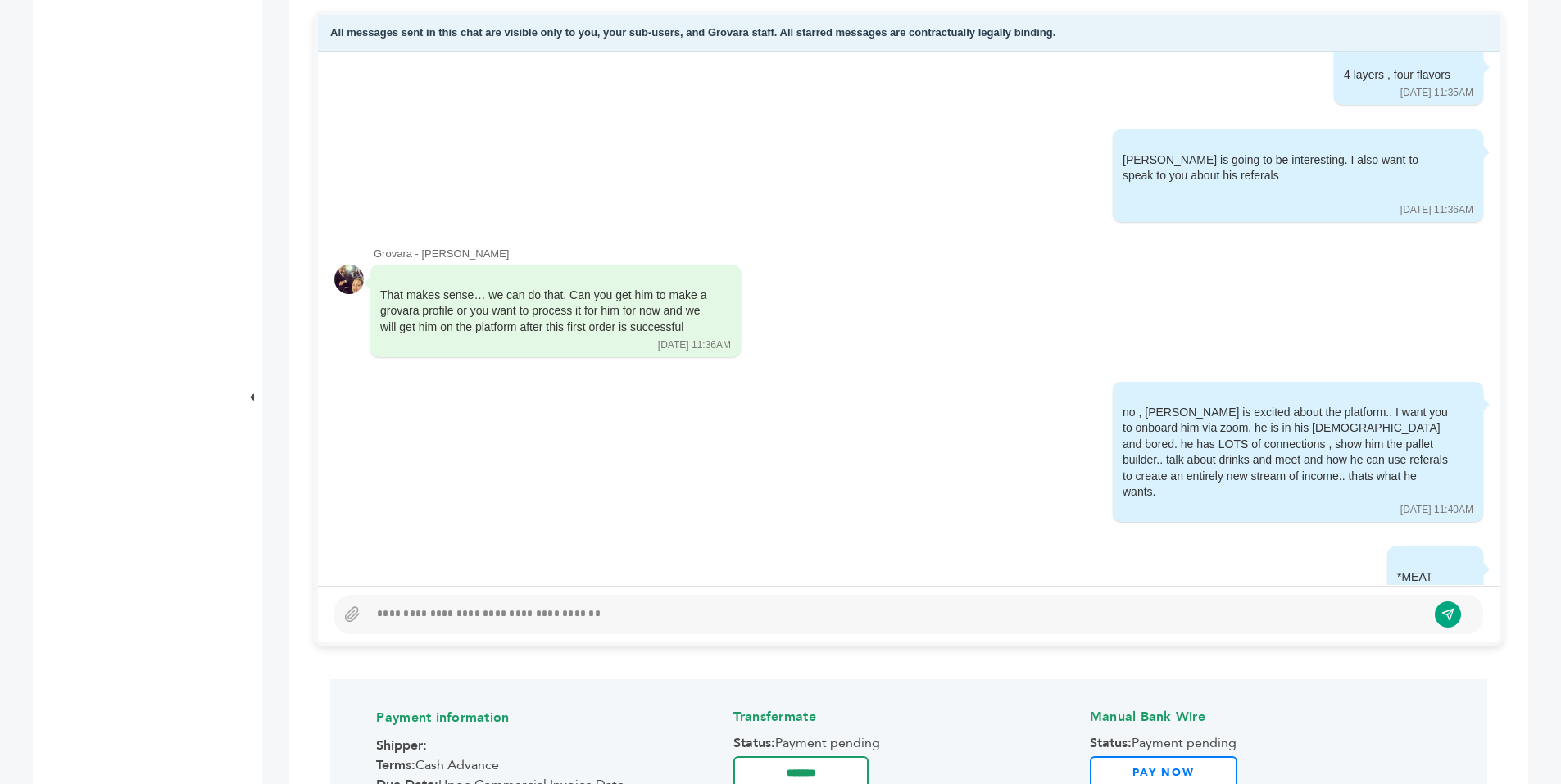
click at [618, 617] on div at bounding box center [898, 614] width 1058 height 19
click at [1443, 612] on icon "submit" at bounding box center [1448, 614] width 12 height 12
drag, startPoint x: 454, startPoint y: 611, endPoint x: 378, endPoint y: 611, distance: 76.0
click at [378, 611] on div "*********" at bounding box center [898, 614] width 1058 height 19
click at [1449, 619] on icon "submit" at bounding box center [1449, 614] width 14 height 14
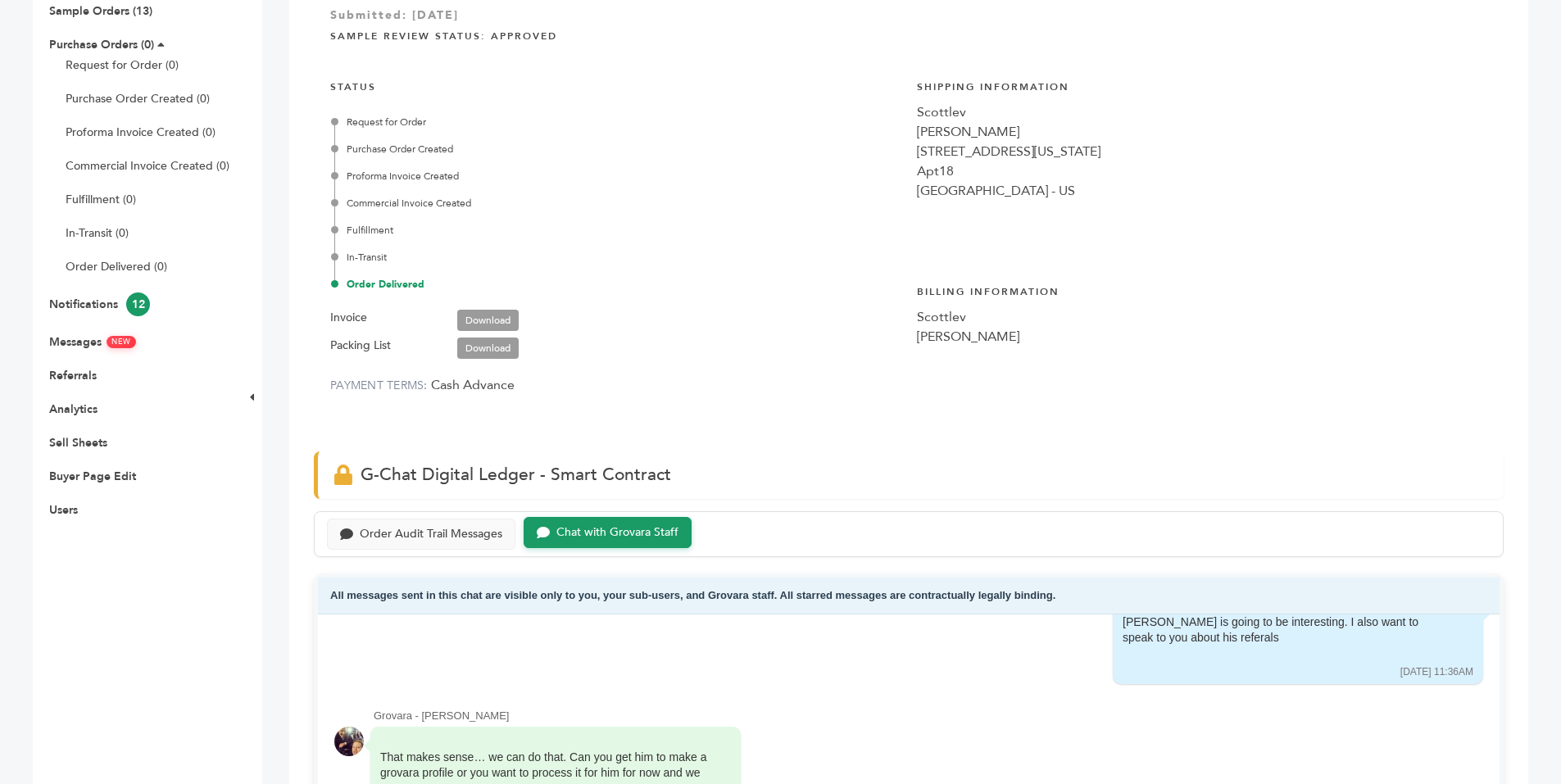
scroll to position [0, 0]
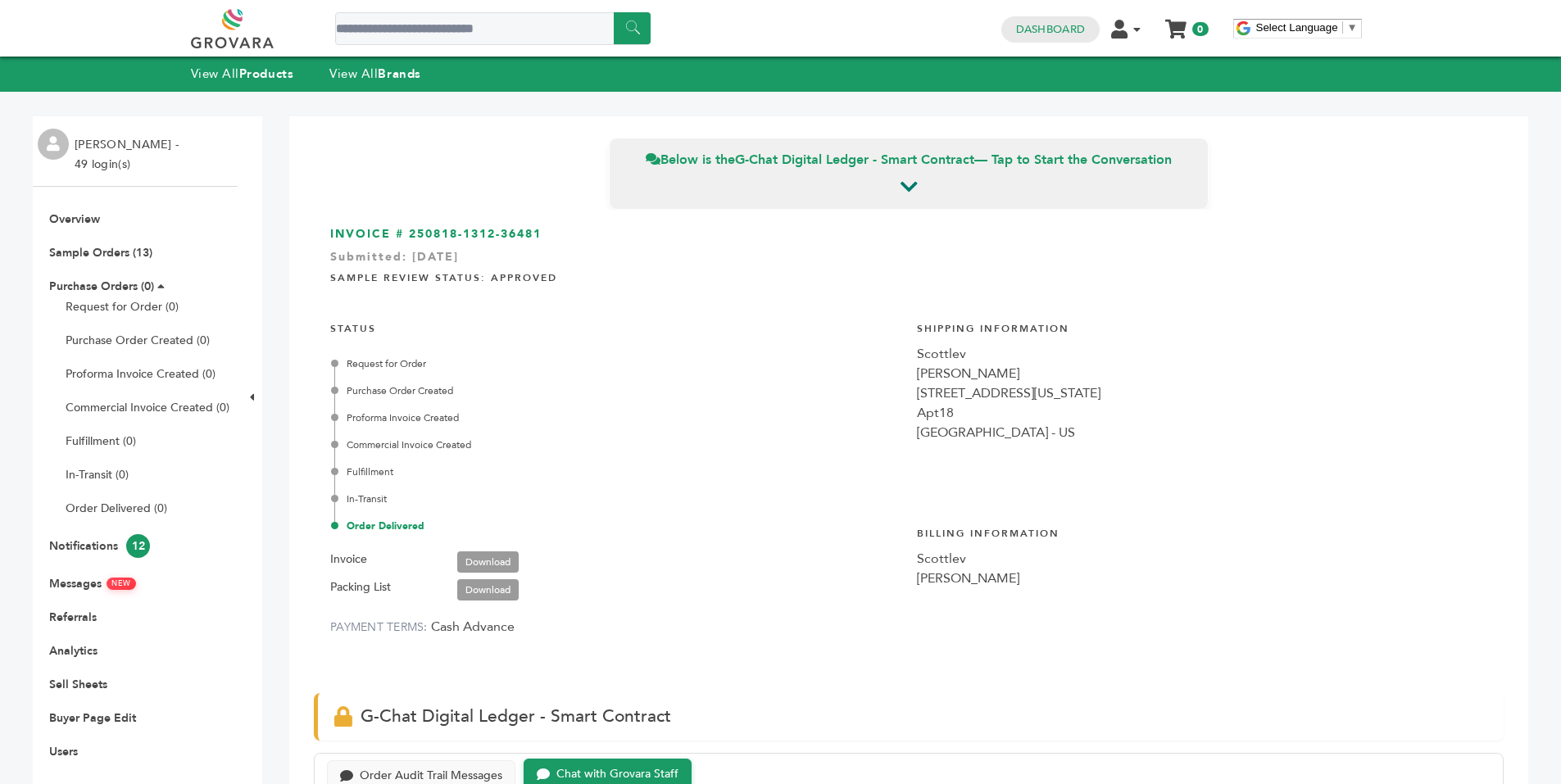
click at [608, 764] on div "Chat with Grovara Staff" at bounding box center [607, 774] width 168 height 32
click at [124, 252] on link "Sample Orders (13)" at bounding box center [101, 253] width 104 height 16
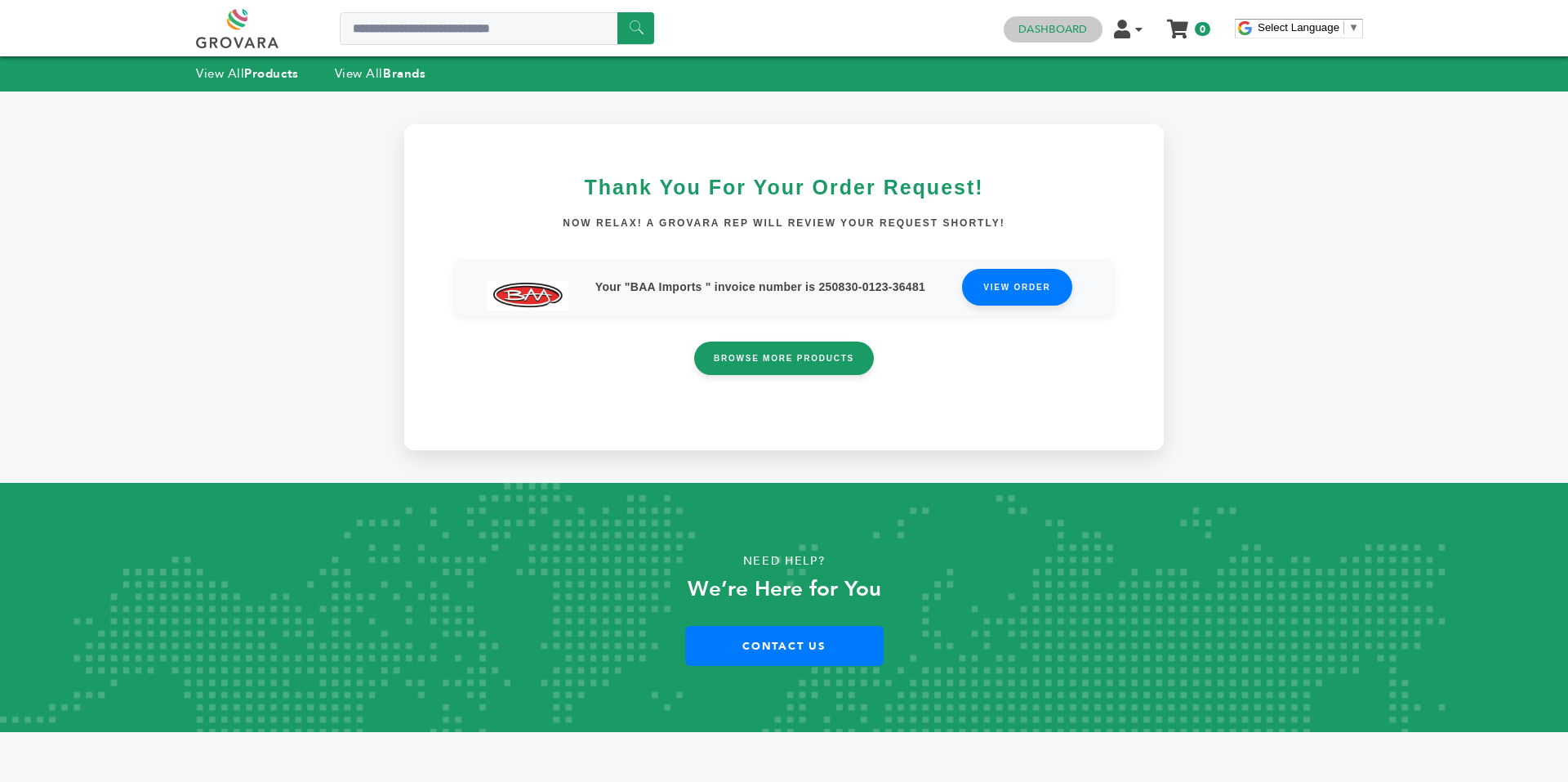
click at [1033, 27] on link "Dashboard" at bounding box center [1053, 29] width 69 height 15
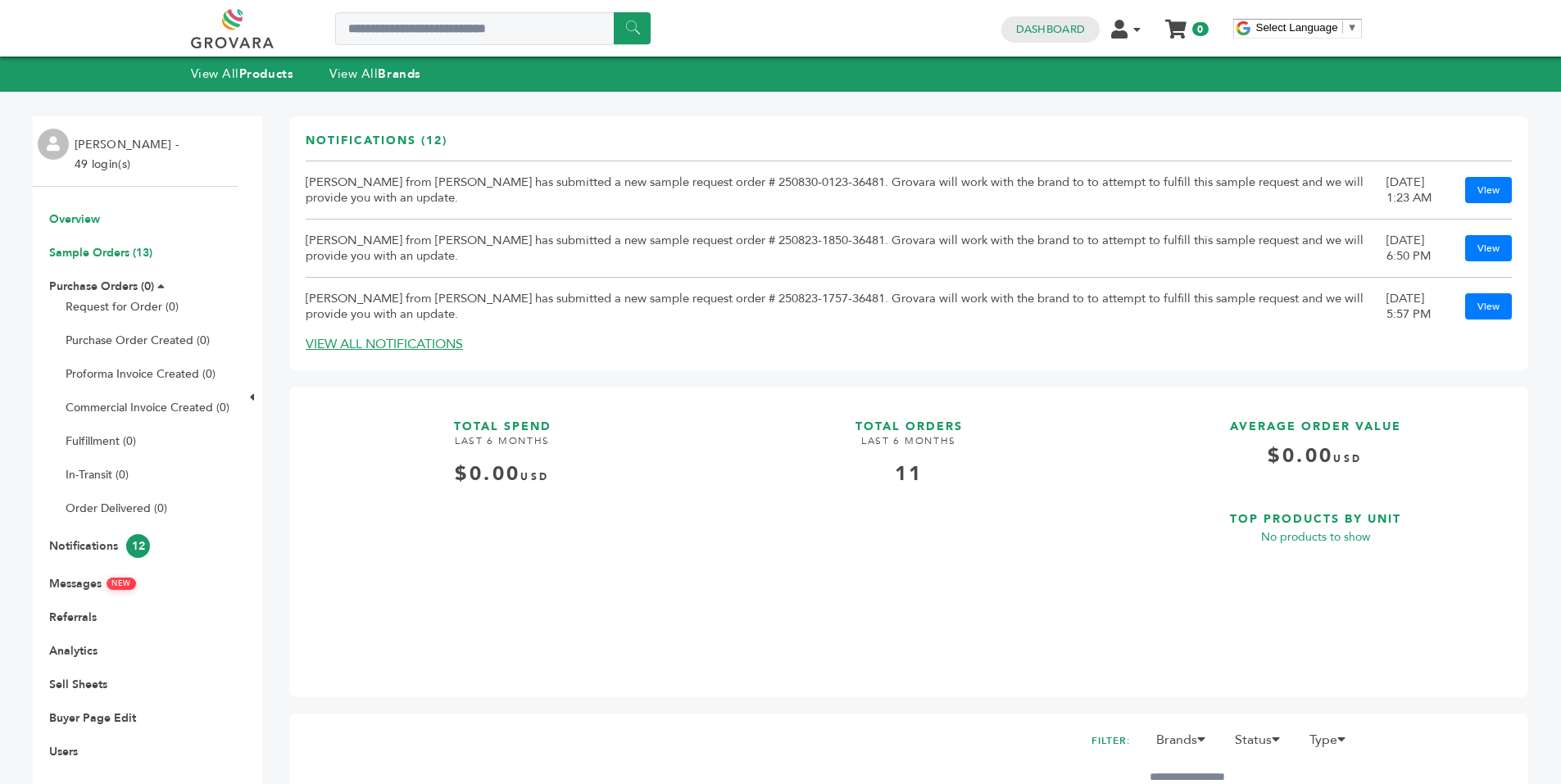
click at [116, 251] on link "Sample Orders (13)" at bounding box center [101, 253] width 104 height 16
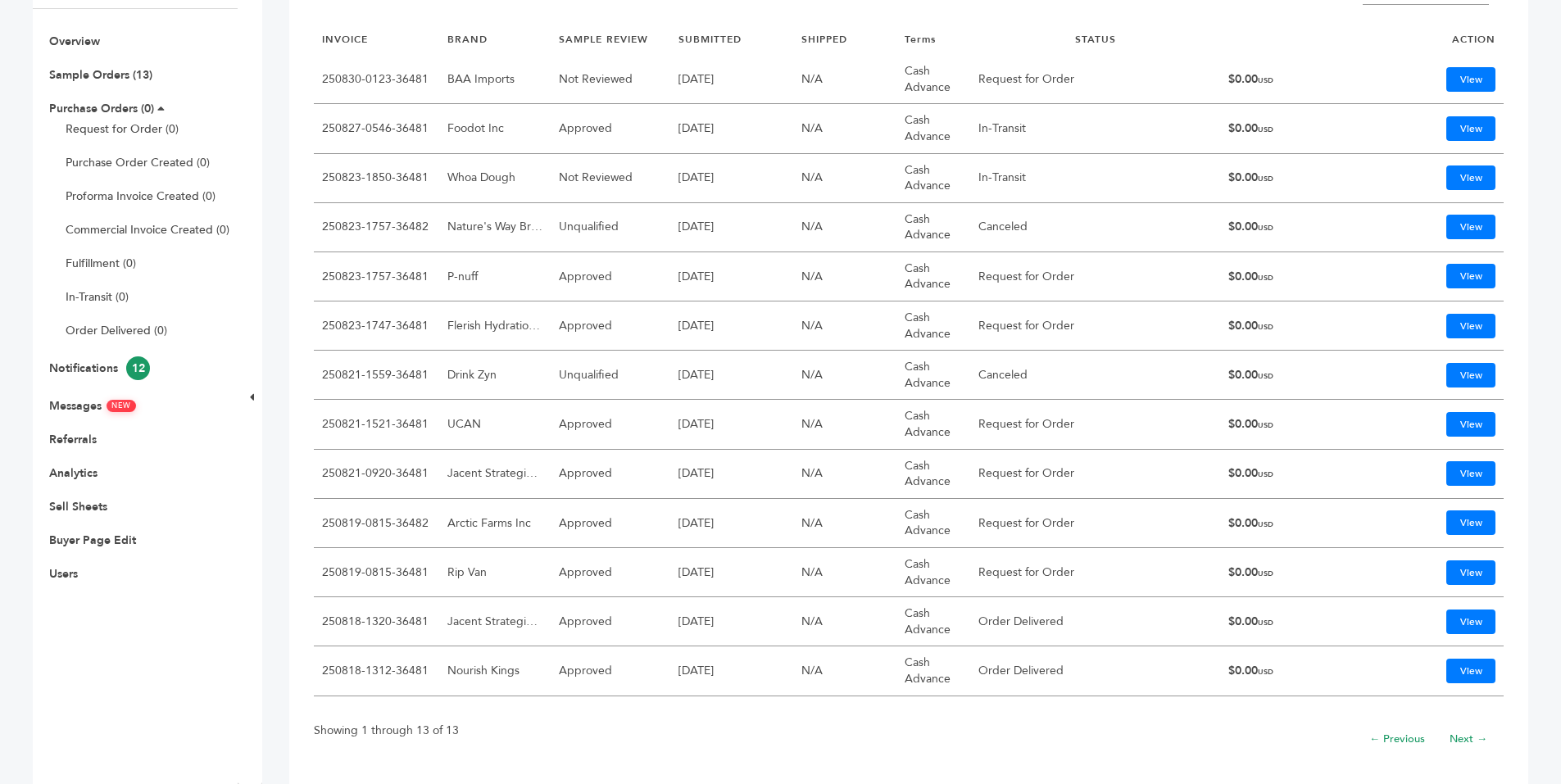
scroll to position [192, 0]
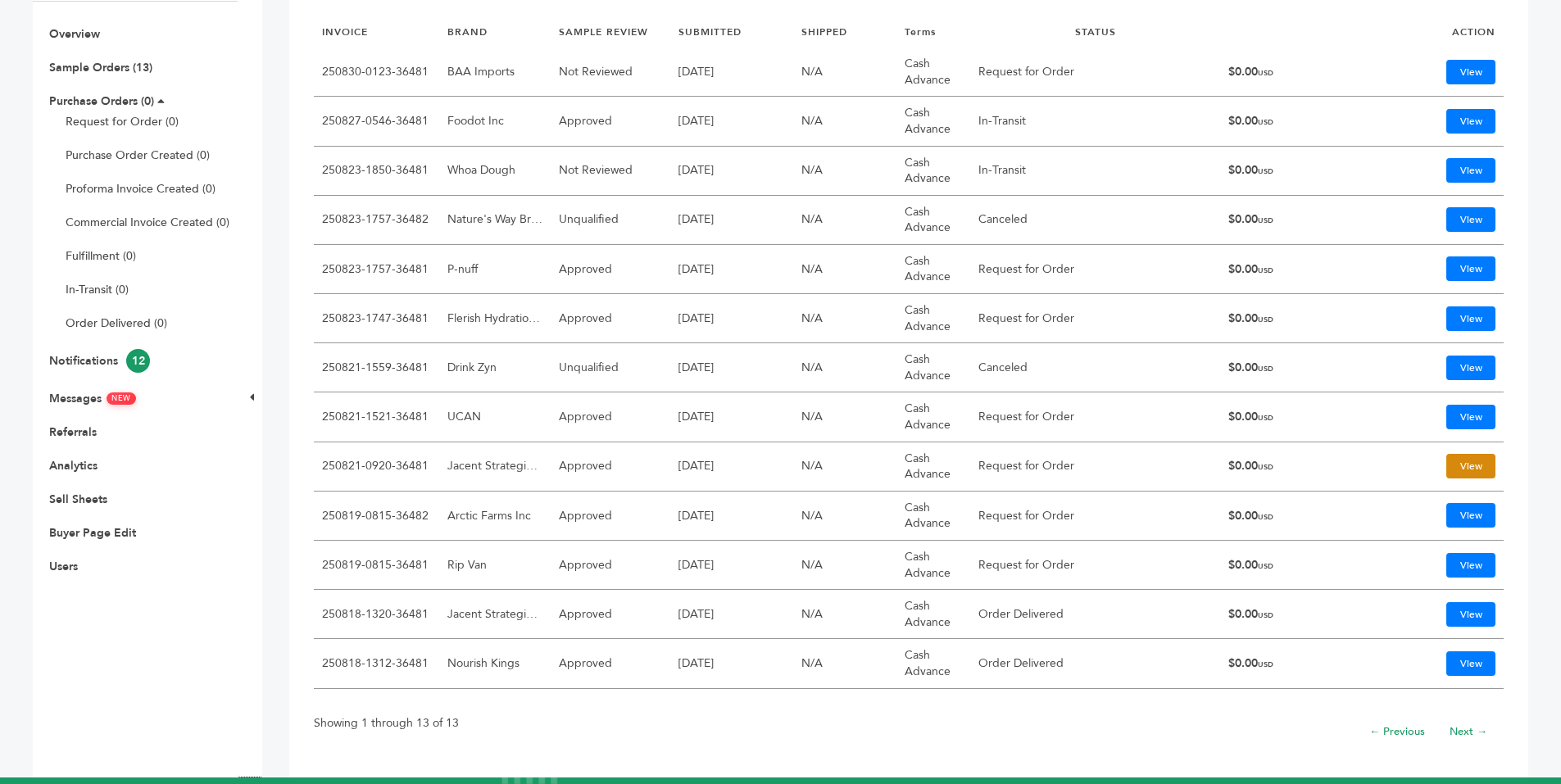
click at [1451, 466] on link "View" at bounding box center [1472, 466] width 50 height 25
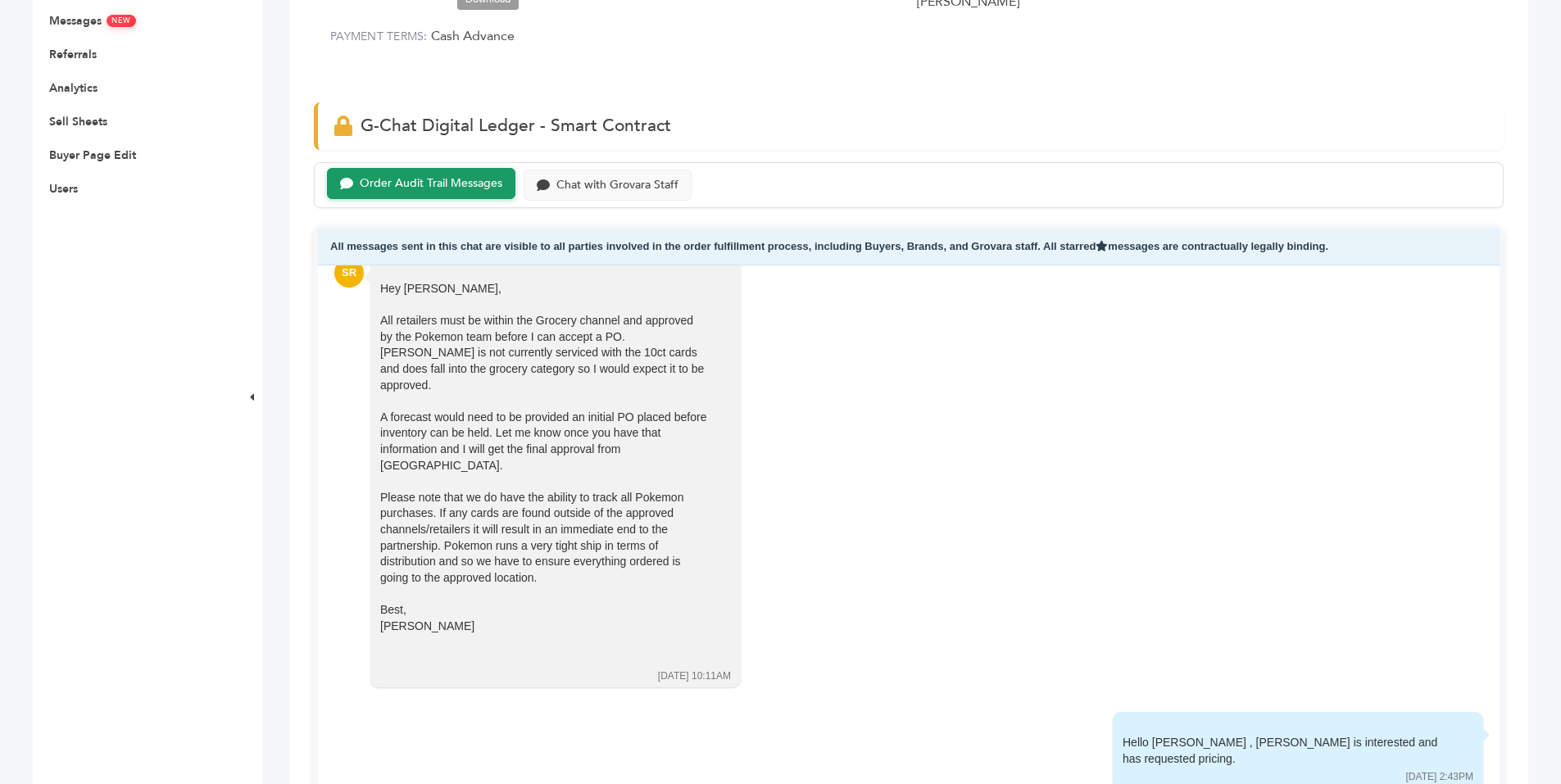
scroll to position [402, 0]
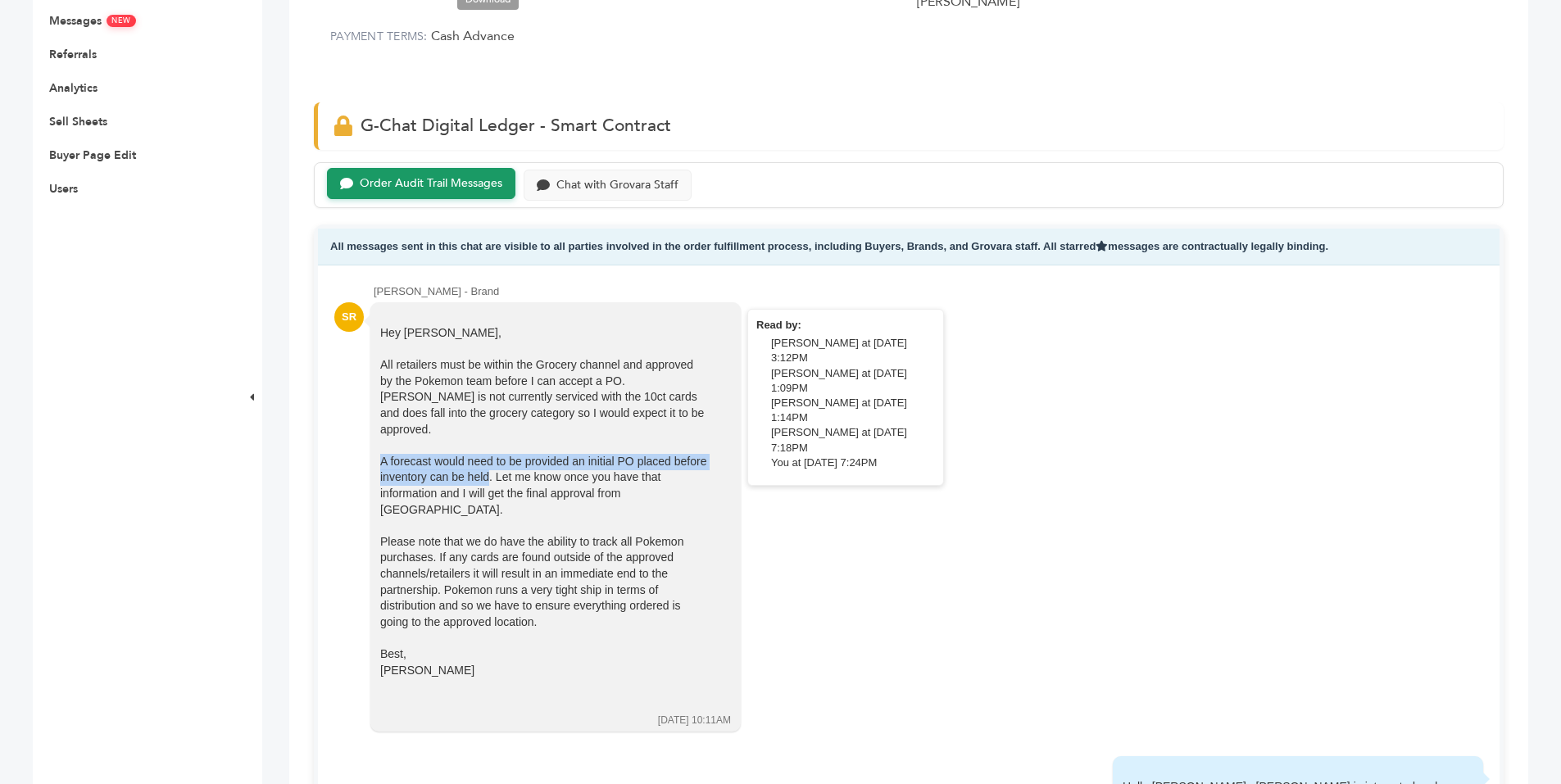
drag, startPoint x: 491, startPoint y: 460, endPoint x: 377, endPoint y: 443, distance: 115.3
click at [377, 443] on div "Hey Scott, All retailers must be within the Grocery channel and approved by the…" at bounding box center [555, 517] width 370 height 429
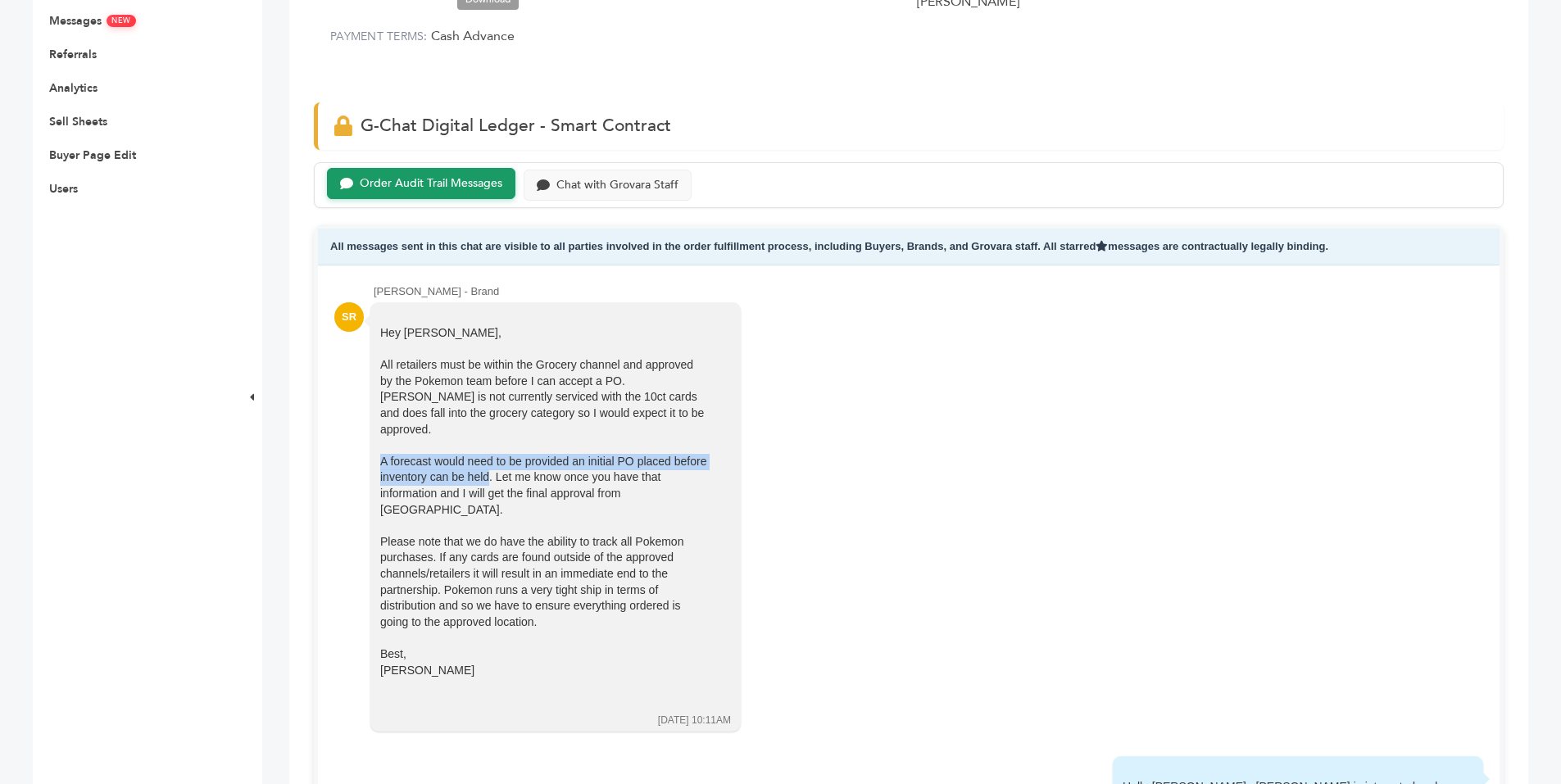
copy div "A forecast would need to be provided an initial PO placed before inventory can …"
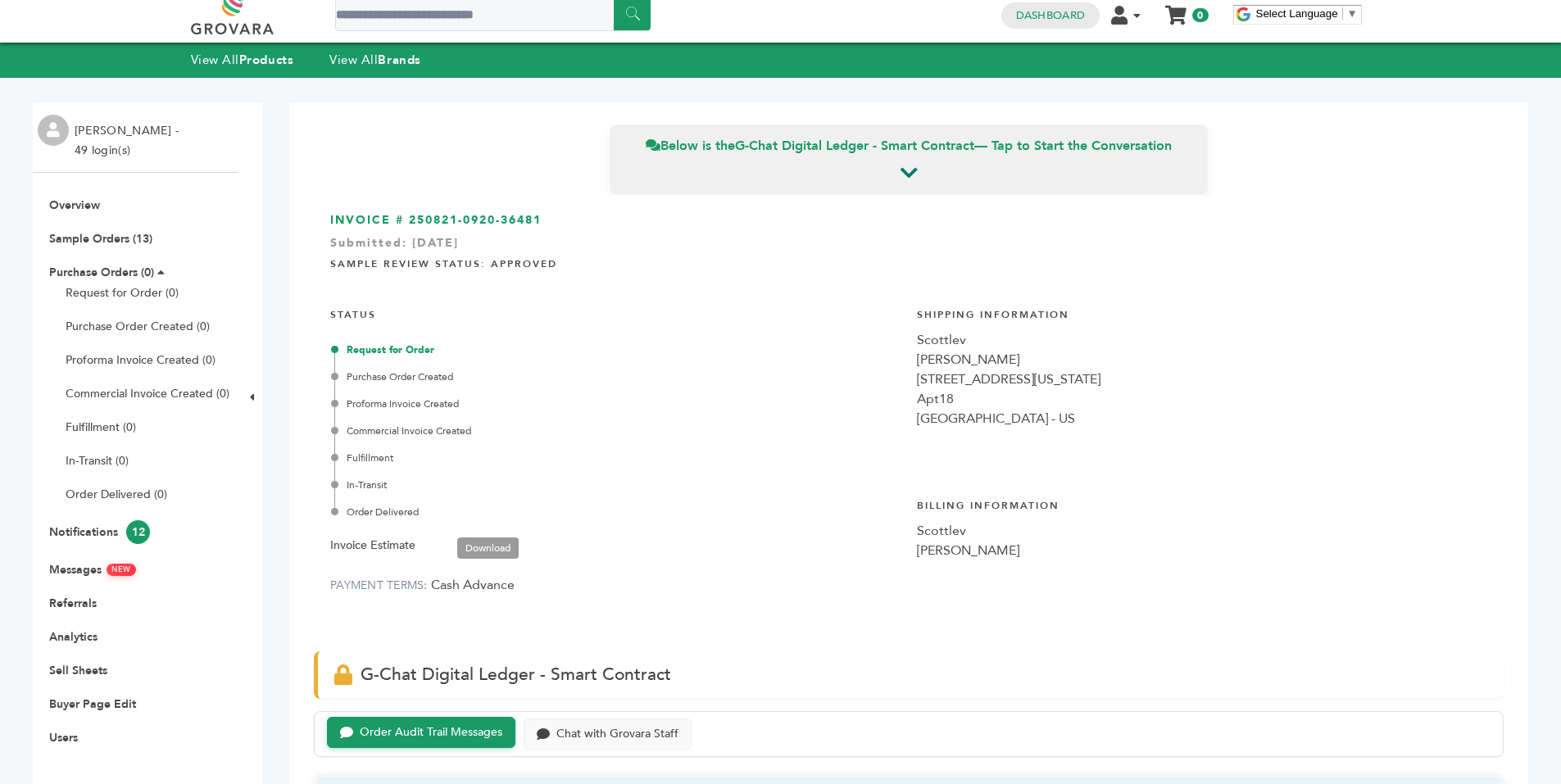
scroll to position [0, 0]
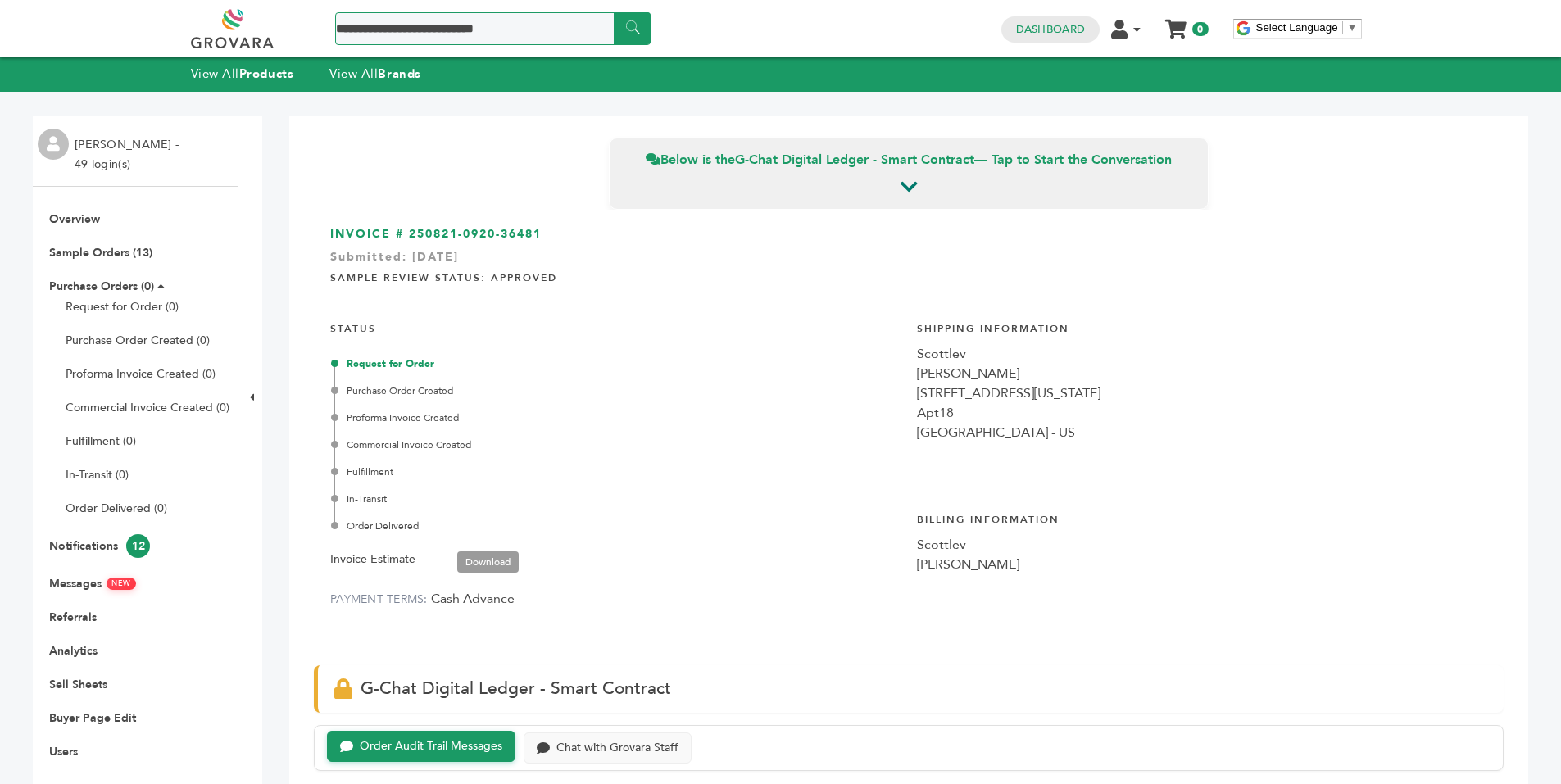
click at [470, 32] on input "Search a product or brand..." at bounding box center [493, 28] width 315 height 33
type input "*******"
click at [625, 31] on input "******" at bounding box center [632, 28] width 37 height 32
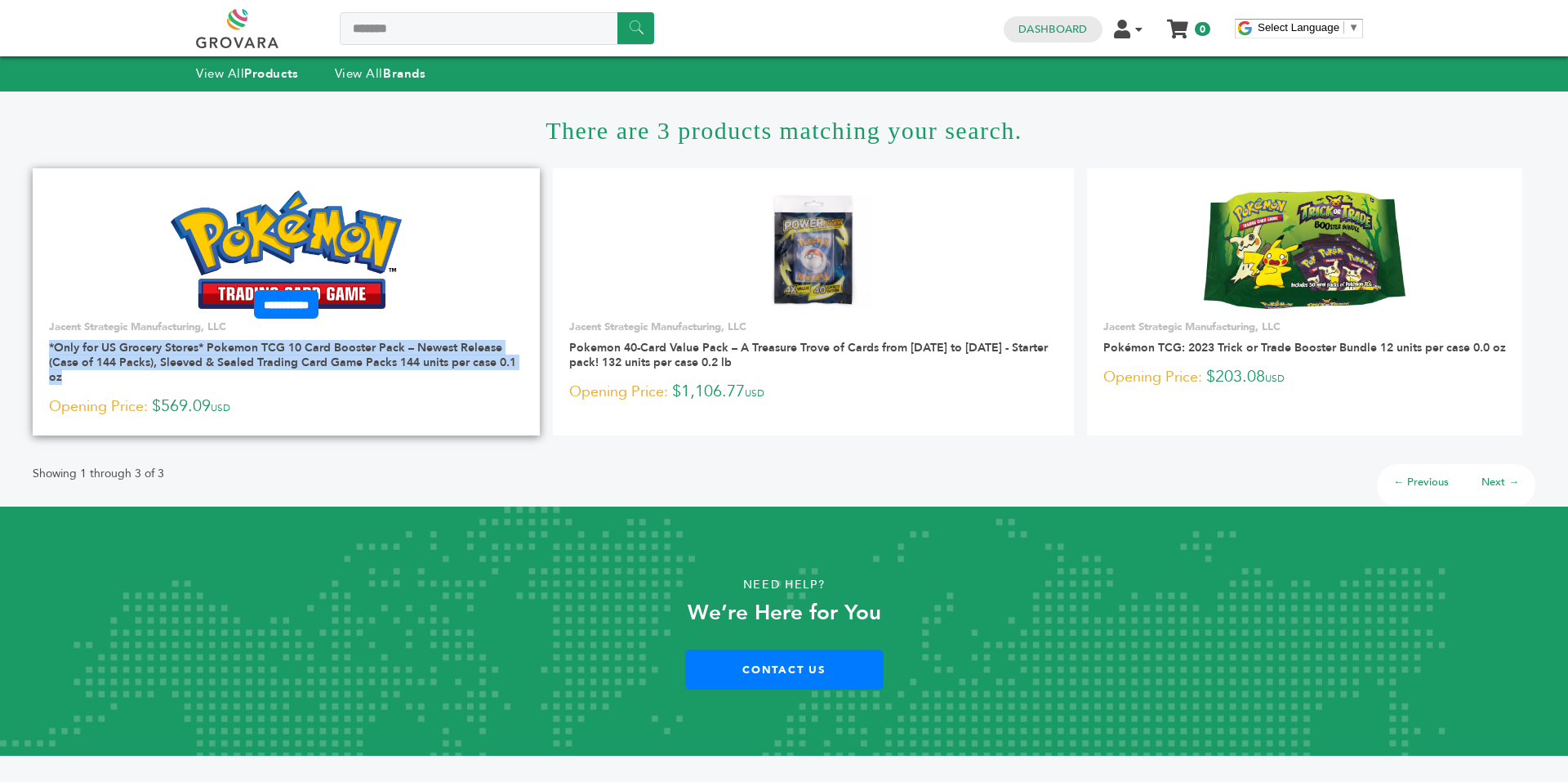
drag, startPoint x: 41, startPoint y: 343, endPoint x: 266, endPoint y: 372, distance: 226.9
click at [266, 372] on div "**********" at bounding box center [286, 369] width 507 height 100
copy link "*Only for US Grocery Stores* Pokemon TCG 10 Card Booster Pack – Newest Release …"
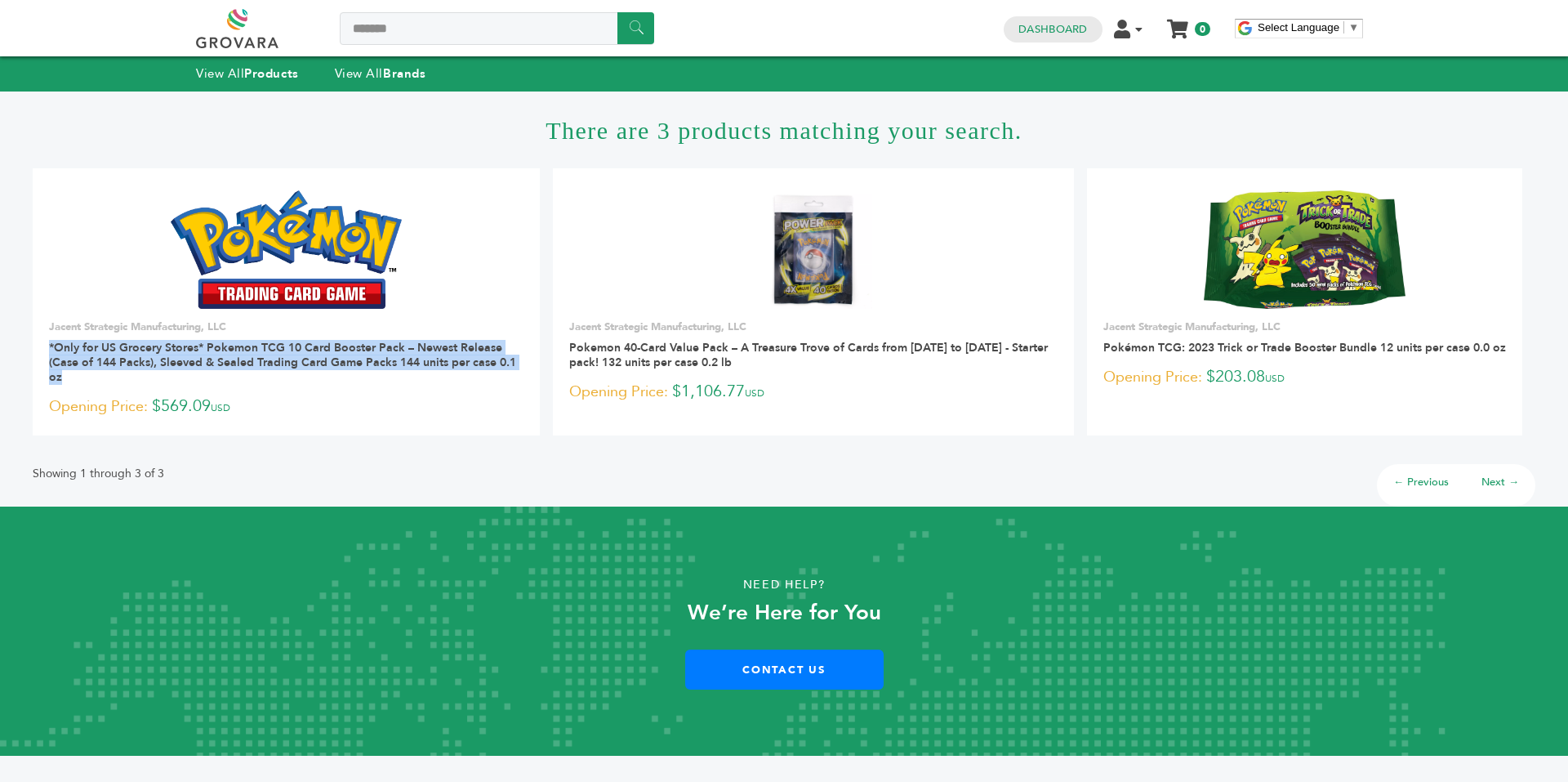
click at [231, 31] on link at bounding box center [255, 28] width 119 height 39
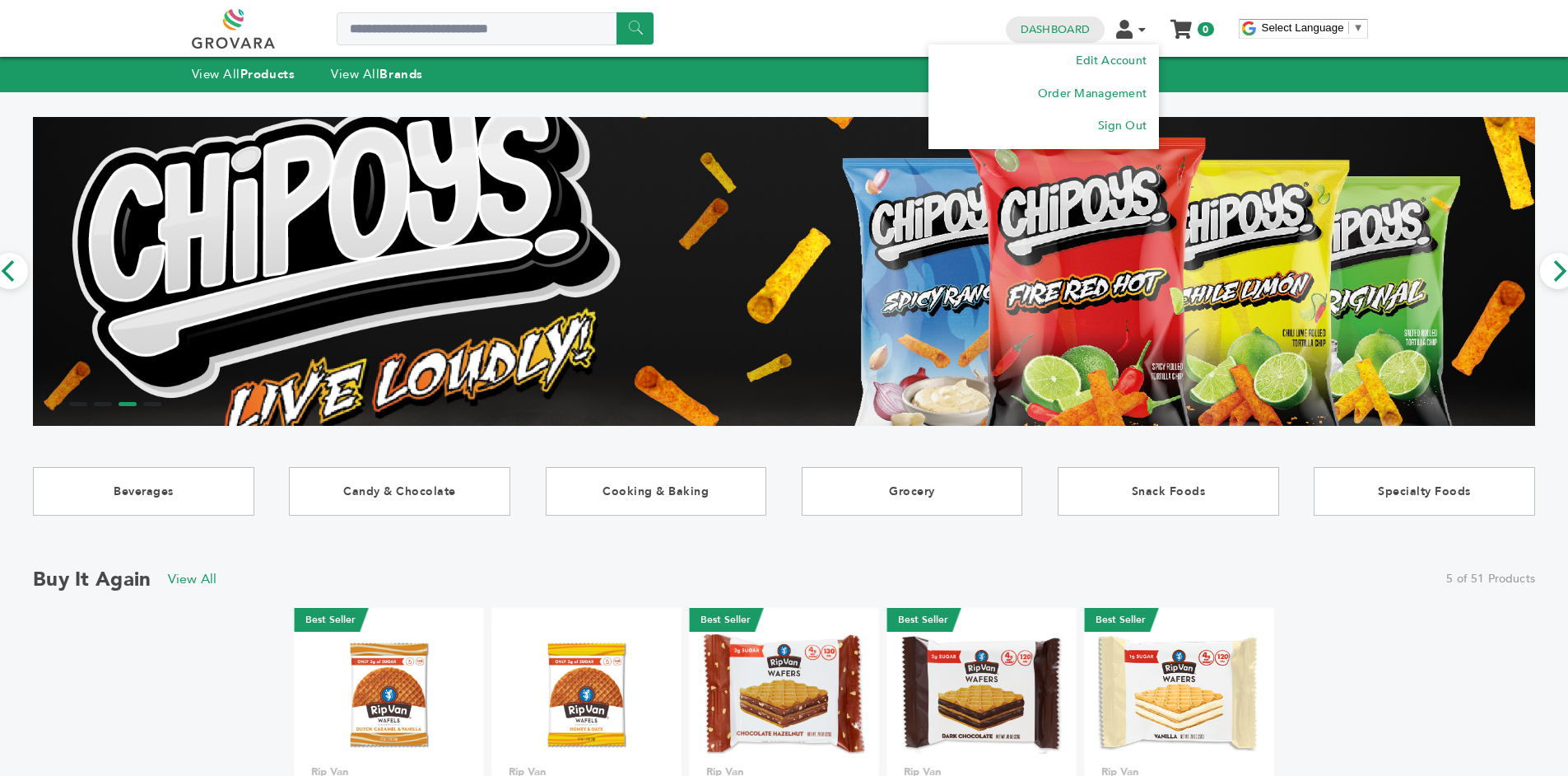
click at [1135, 30] on li "Edit Account Order Management Sign Out" at bounding box center [1138, 28] width 43 height 16
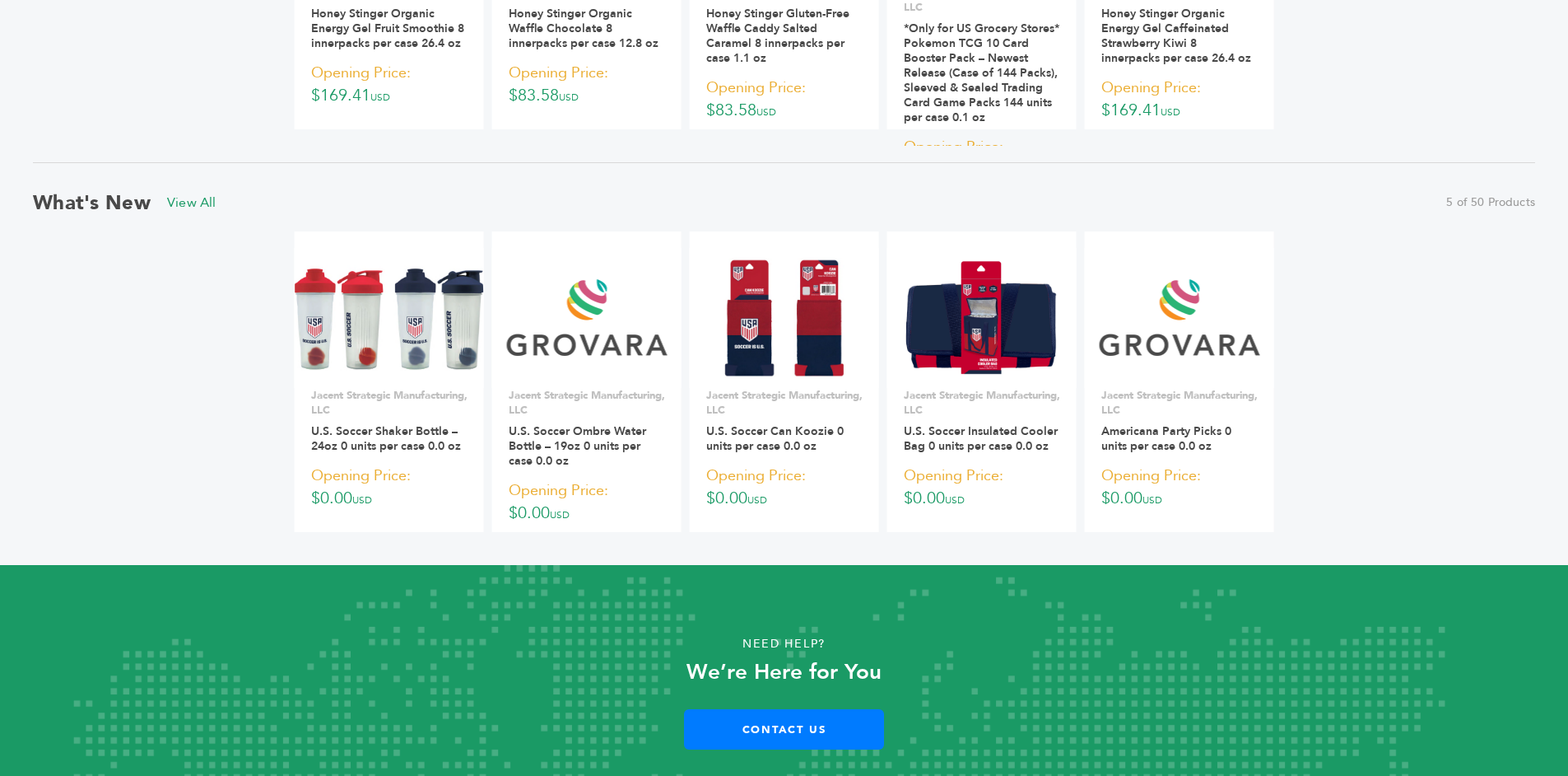
scroll to position [1839, 0]
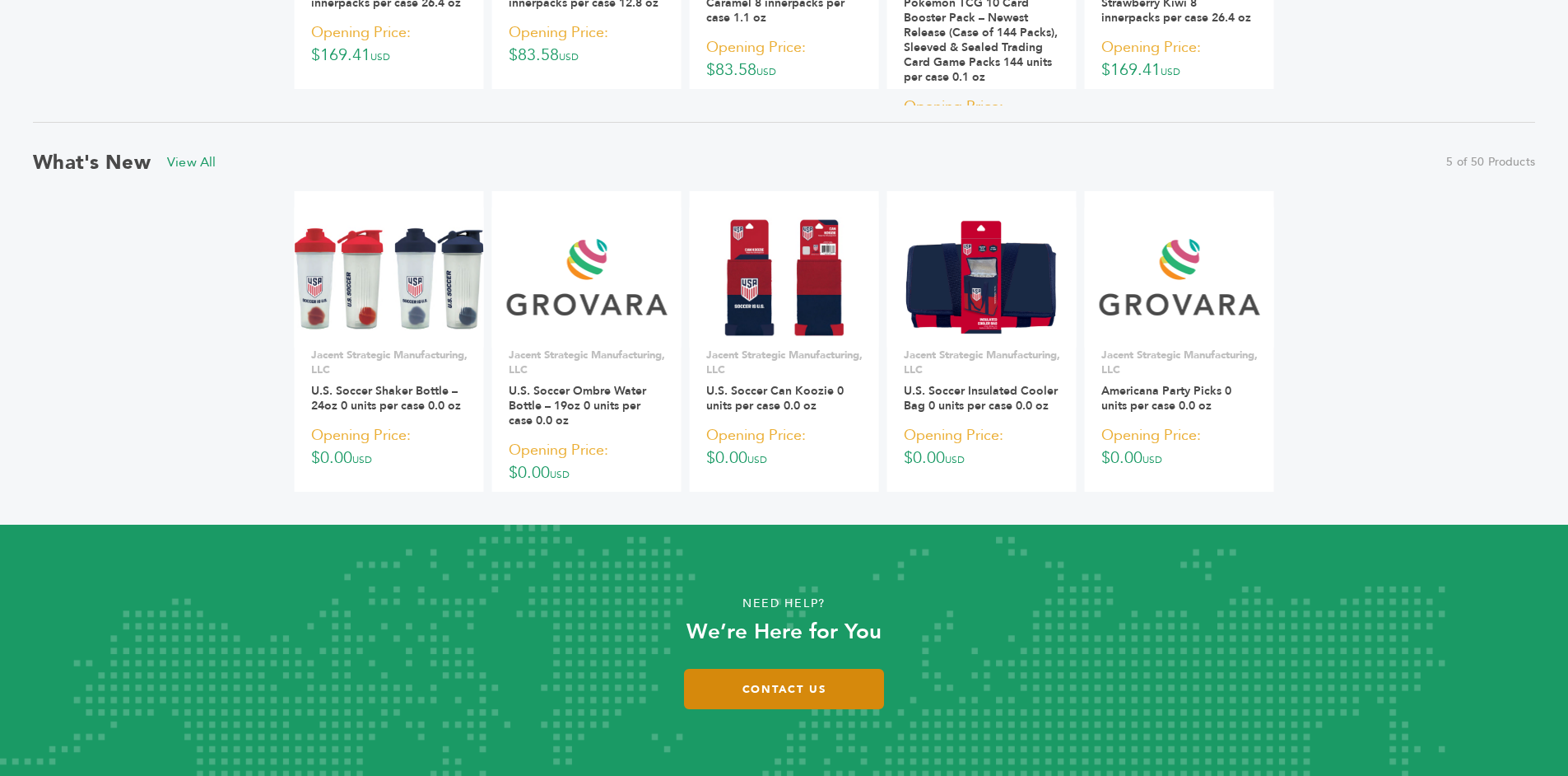
click at [794, 681] on link "Contact Us" at bounding box center [784, 689] width 200 height 40
click at [640, 560] on div "Need Help? We’re Here for You Contact Us" at bounding box center [784, 651] width 1568 height 251
click at [943, 599] on p "Need Help?" at bounding box center [784, 604] width 1411 height 25
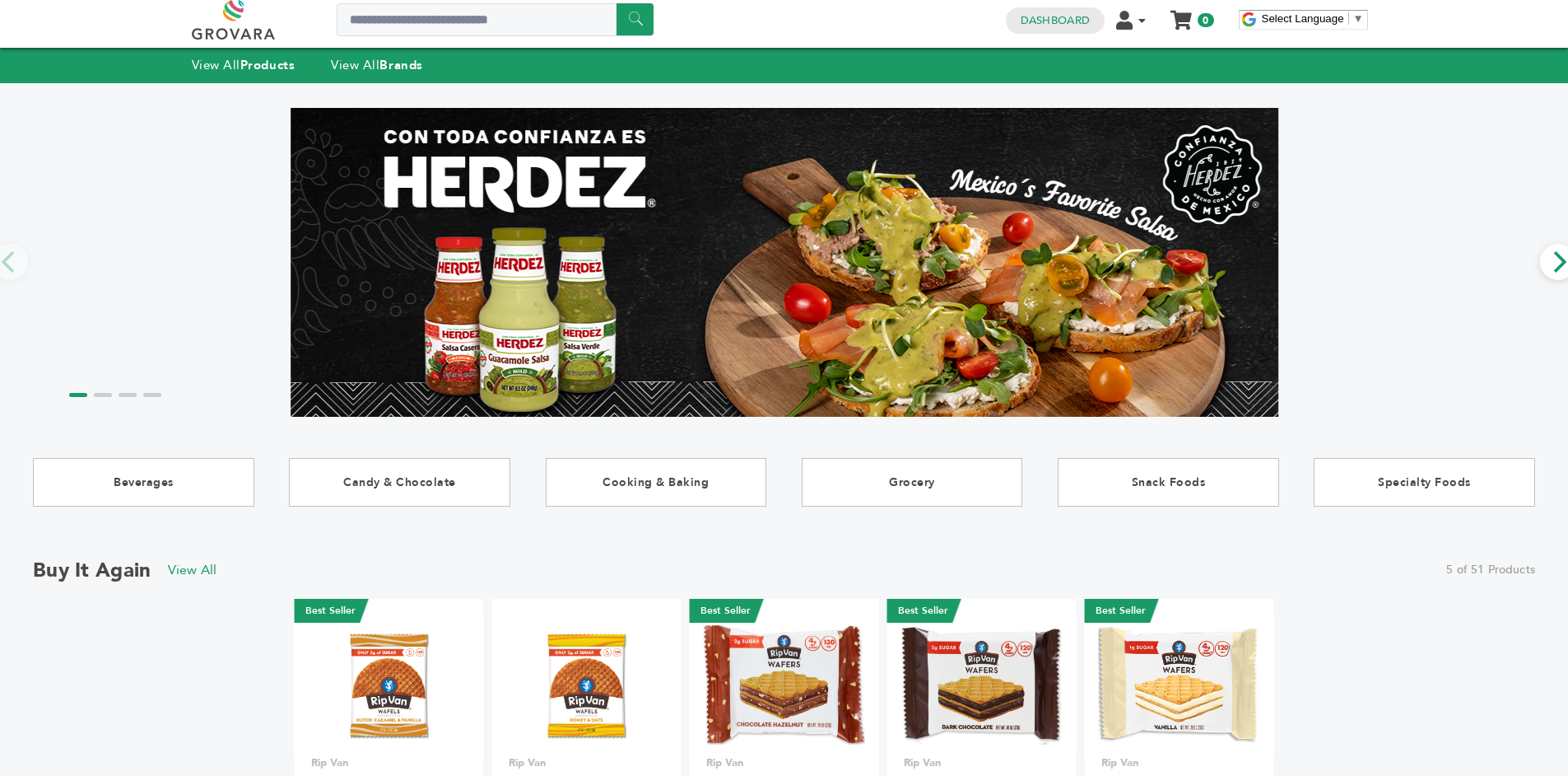
scroll to position [0, 0]
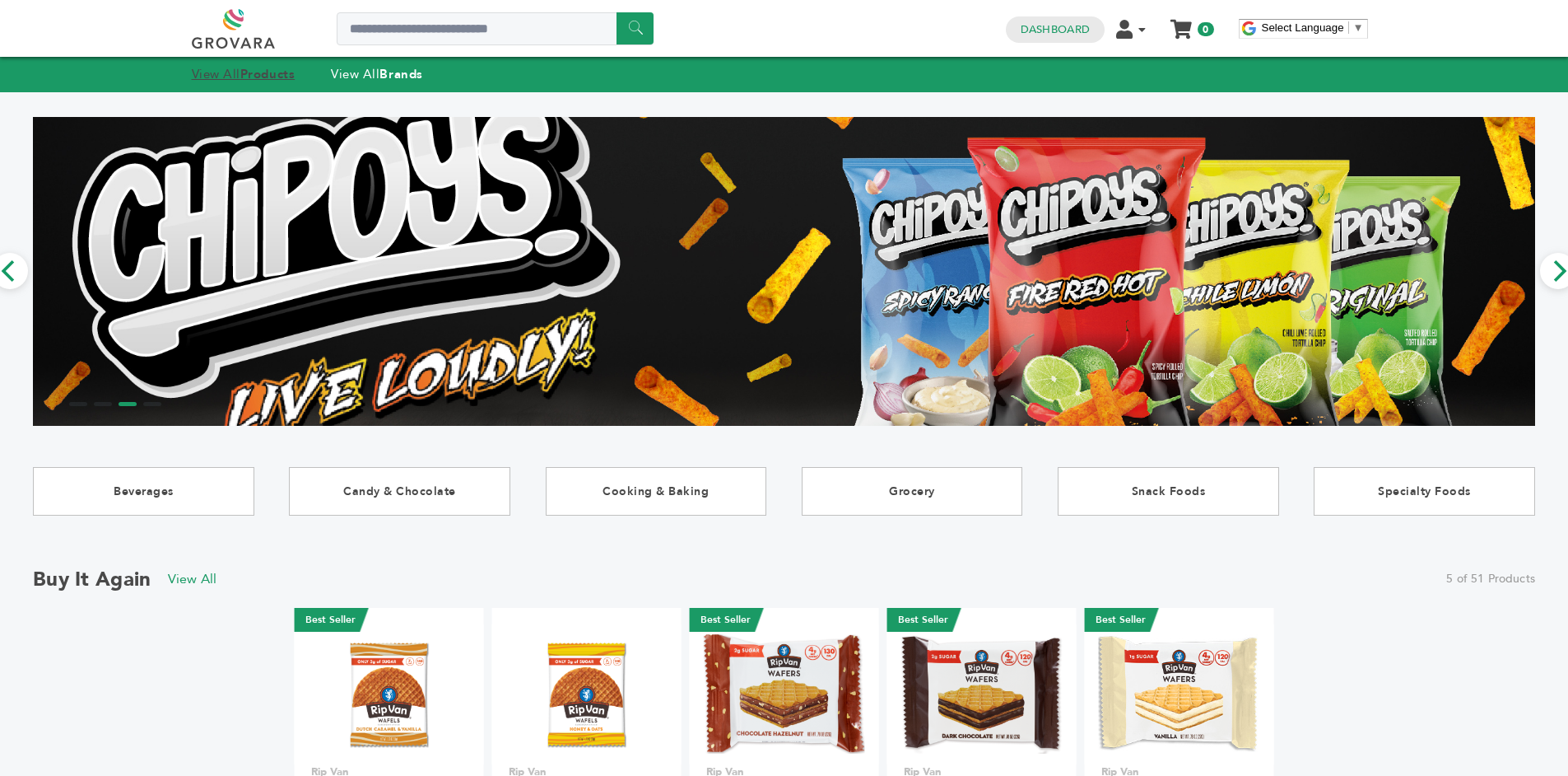
click at [251, 77] on strong "Products" at bounding box center [267, 74] width 54 height 17
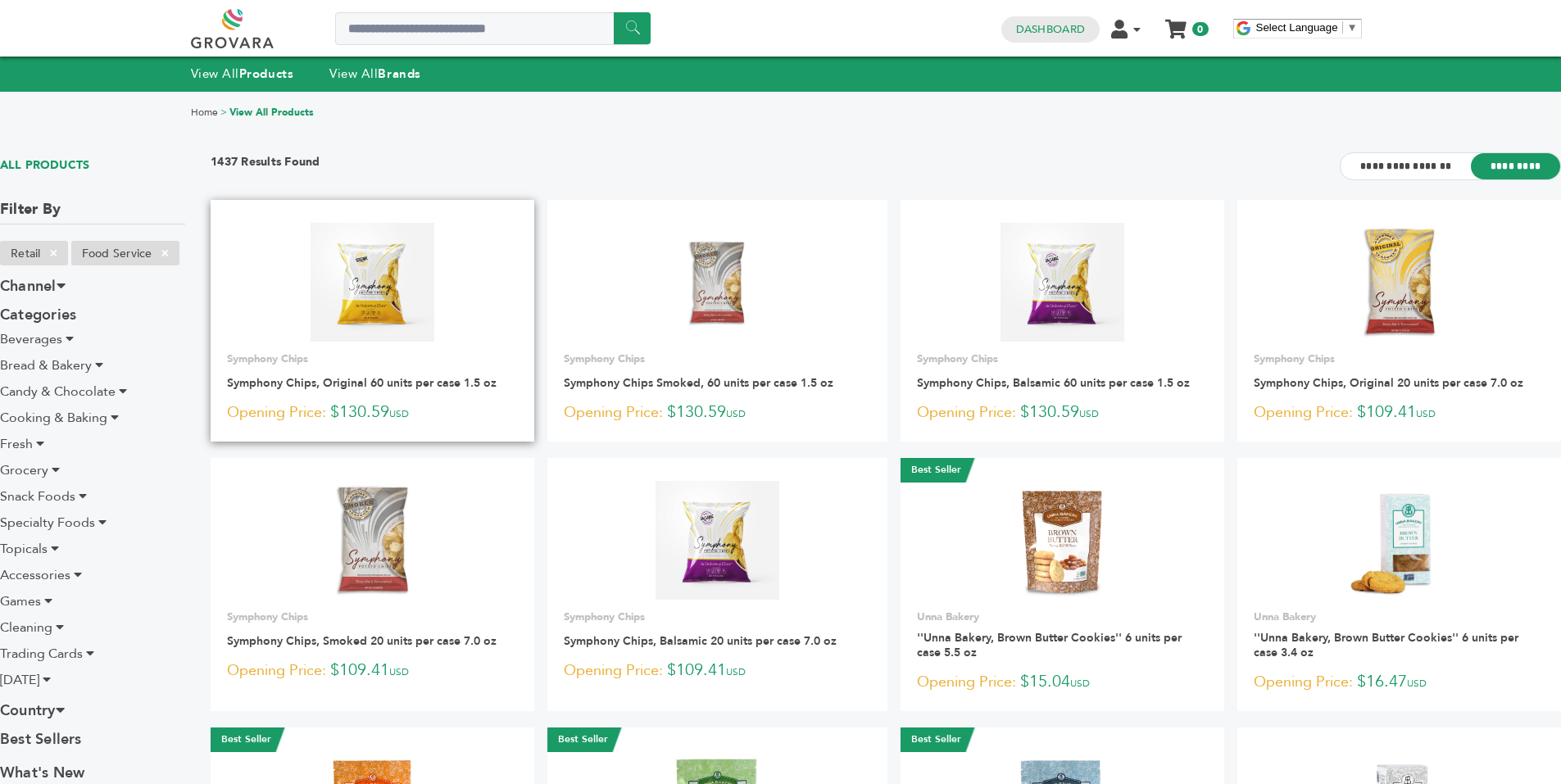
click at [418, 283] on img at bounding box center [373, 281] width 124 height 118
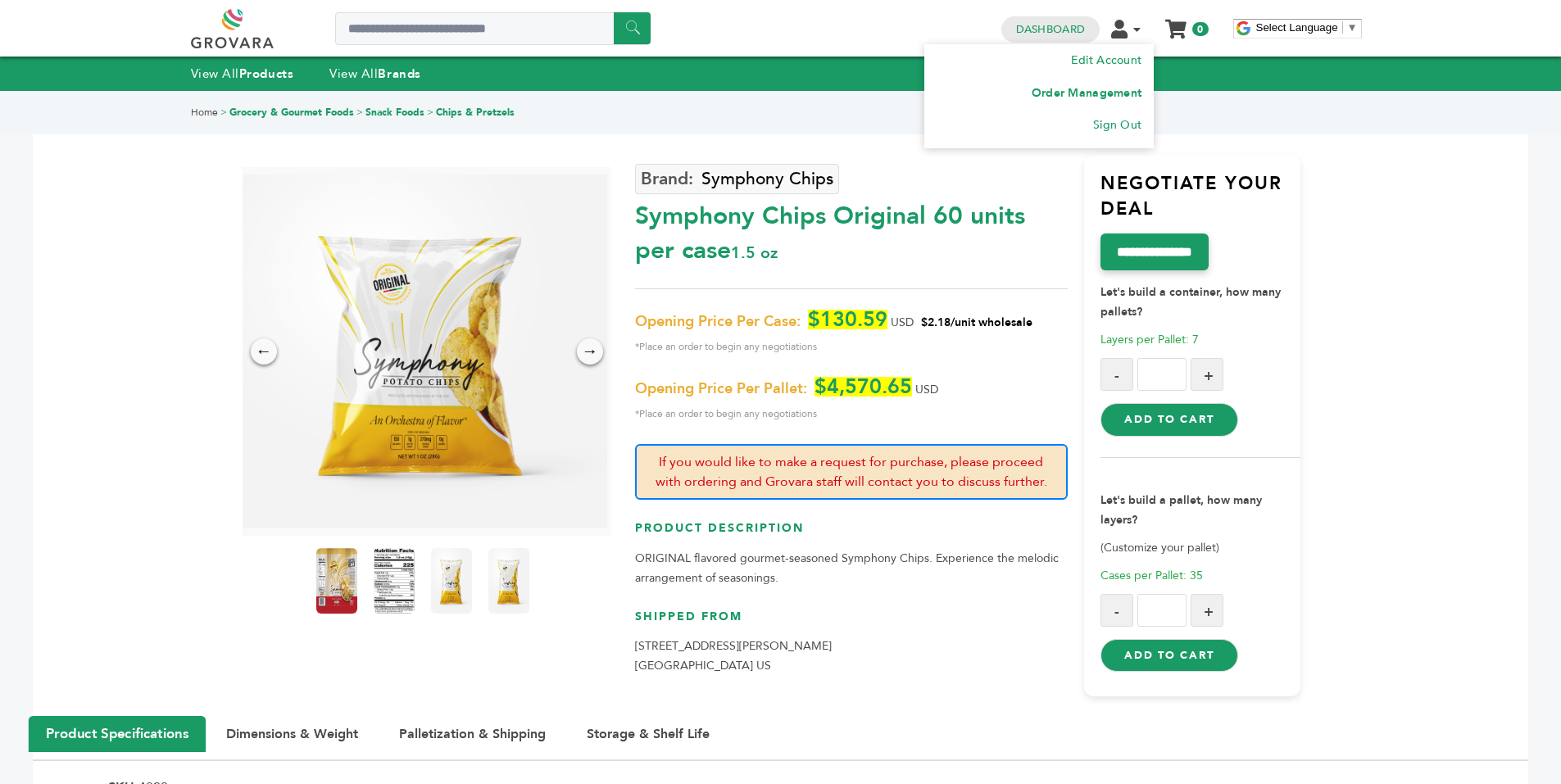
click at [1103, 94] on link "Order Management" at bounding box center [1086, 93] width 111 height 16
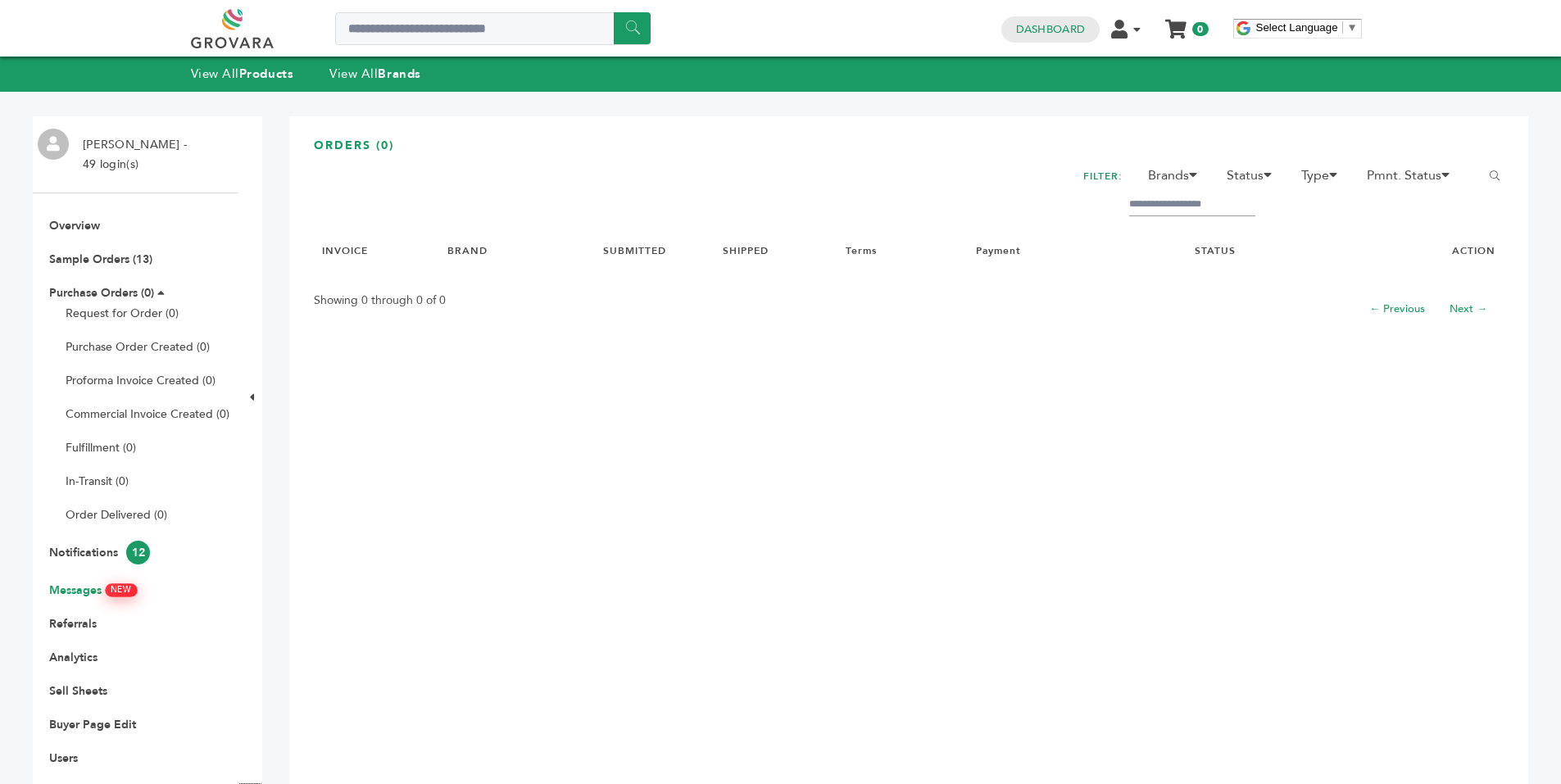
click at [91, 593] on link "Messages NEW" at bounding box center [93, 590] width 87 height 16
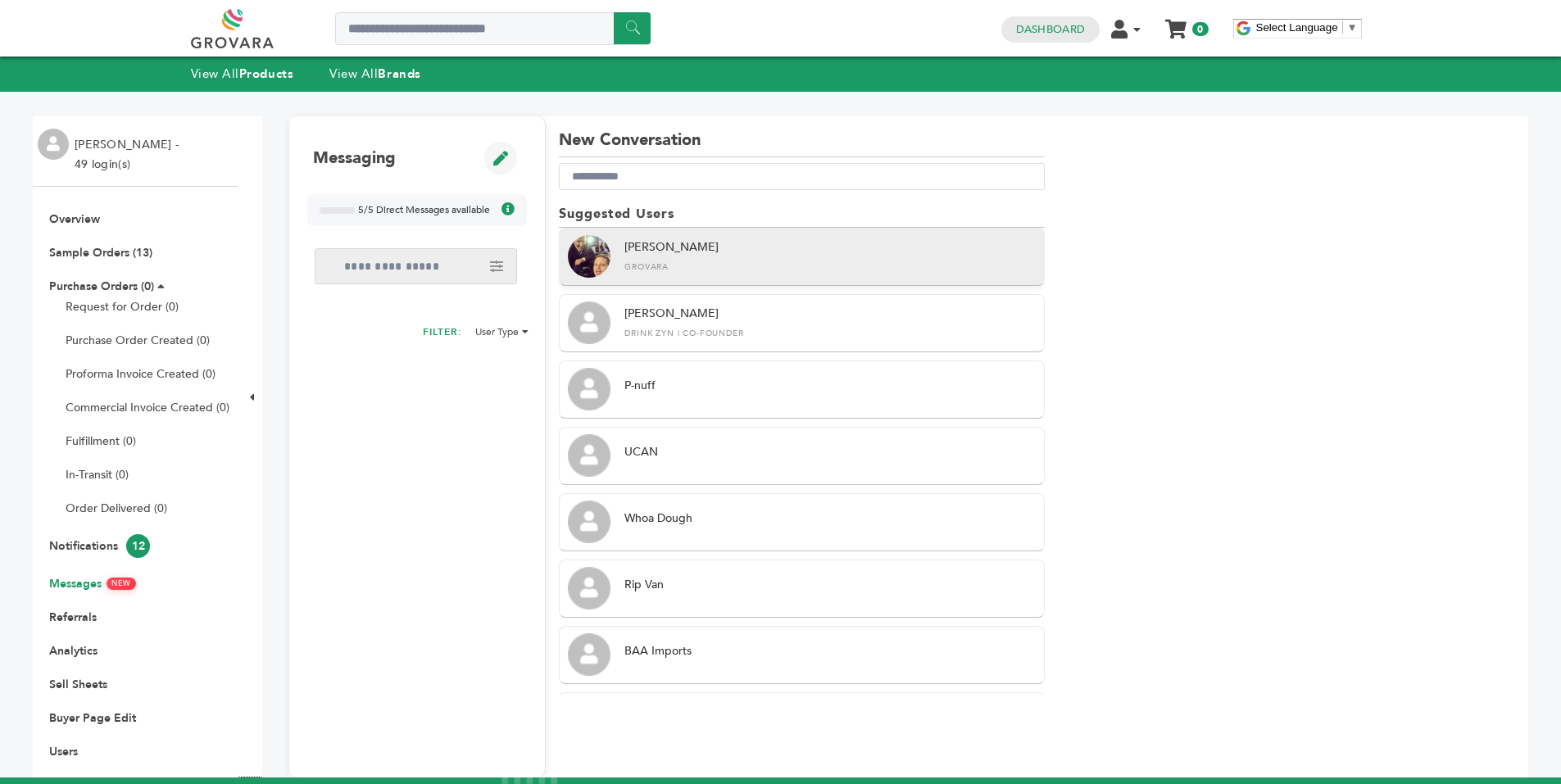
click at [655, 262] on div "[PERSON_NAME]" at bounding box center [830, 256] width 412 height 34
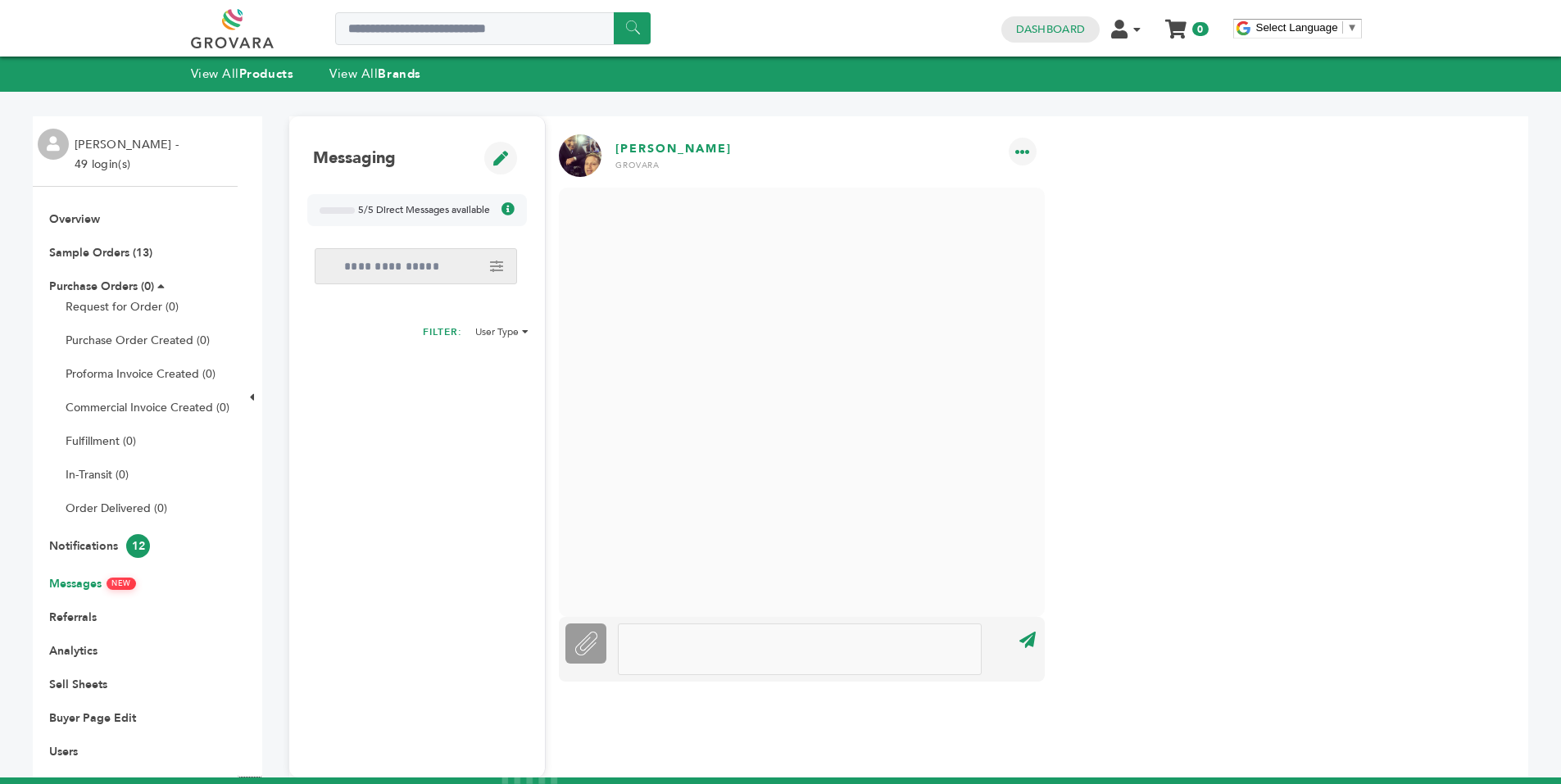
click at [647, 641] on div at bounding box center [800, 649] width 364 height 51
click at [1024, 641] on input "****" at bounding box center [1027, 641] width 47 height 37
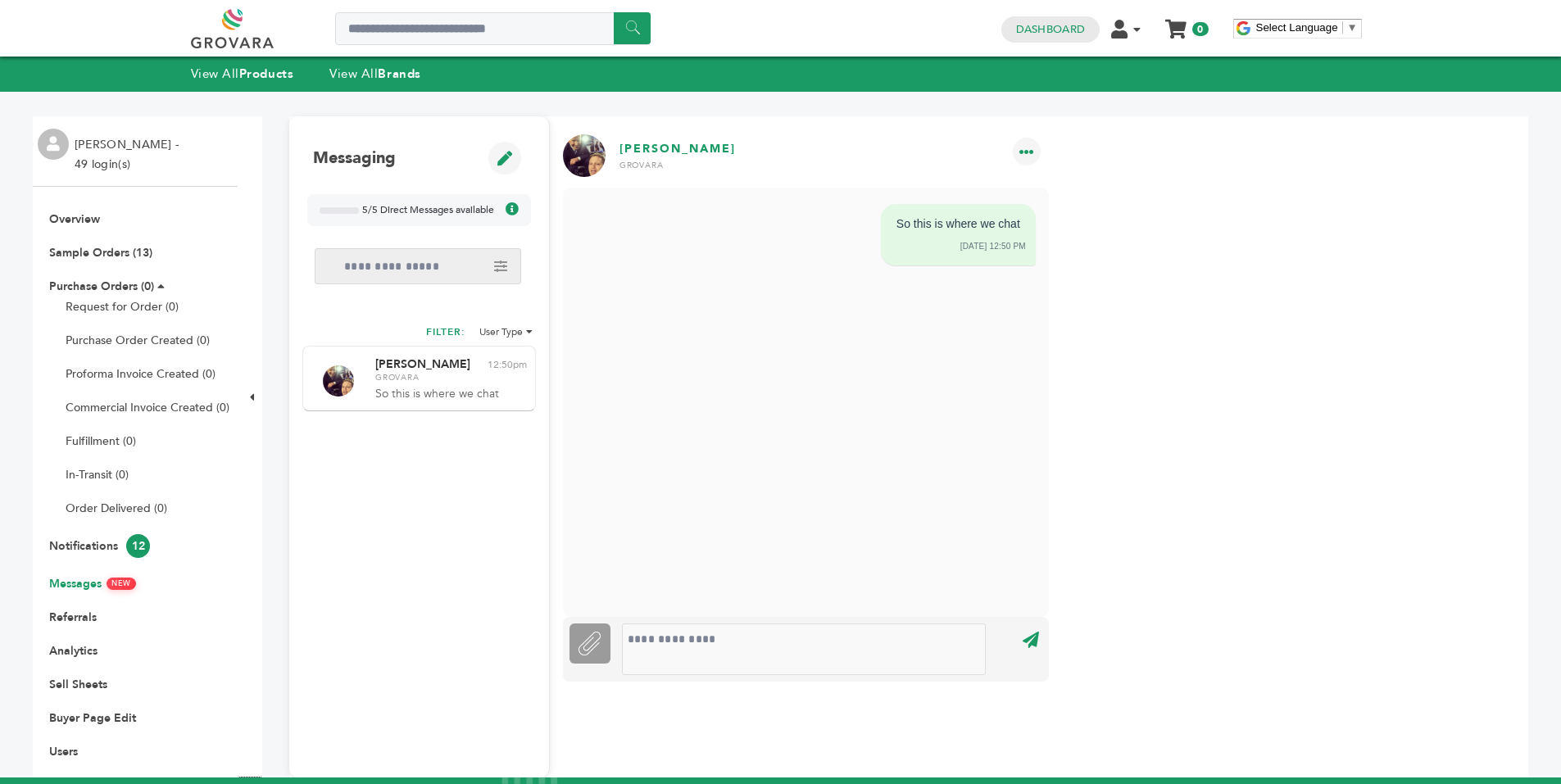
click at [462, 206] on span "5/5 Direct Messages available" at bounding box center [428, 211] width 132 height 14
click at [513, 211] on icon at bounding box center [512, 209] width 13 height 13
click at [464, 208] on span "5/5 Direct Messages available" at bounding box center [428, 211] width 132 height 14
click at [314, 190] on div "Messaging 5/5 Direct Messages available You can start 5 direct message conversa…" at bounding box center [420, 182] width 234 height 106
